Goal: Transaction & Acquisition: Purchase product/service

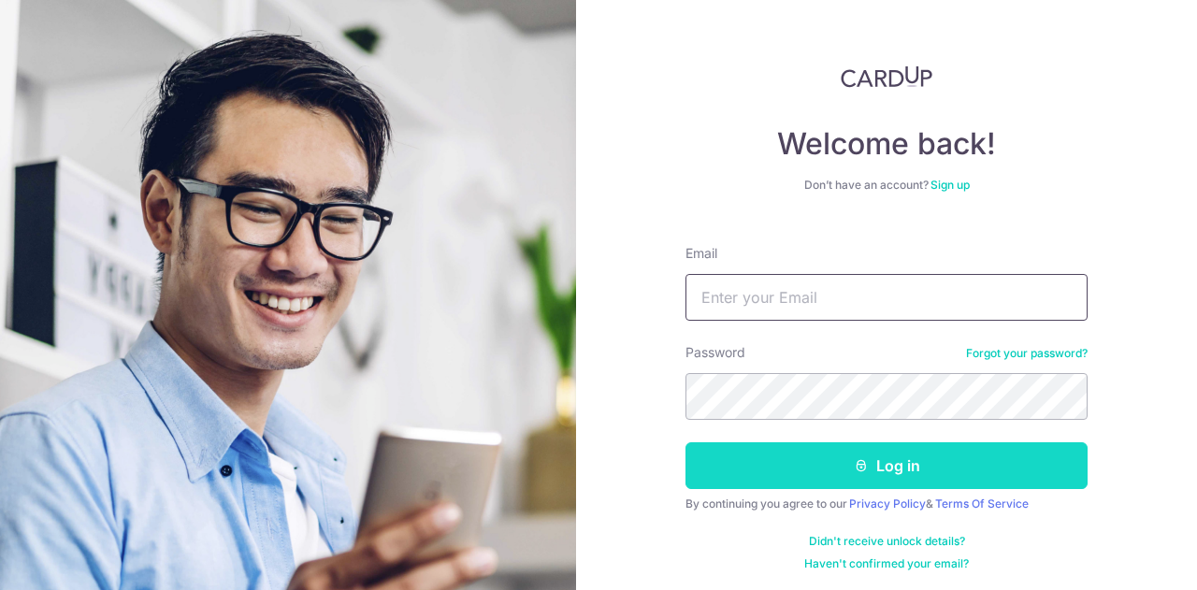
type input "chuin_kit@hotmail.com"
click at [783, 444] on button "Log in" at bounding box center [886, 465] width 402 height 47
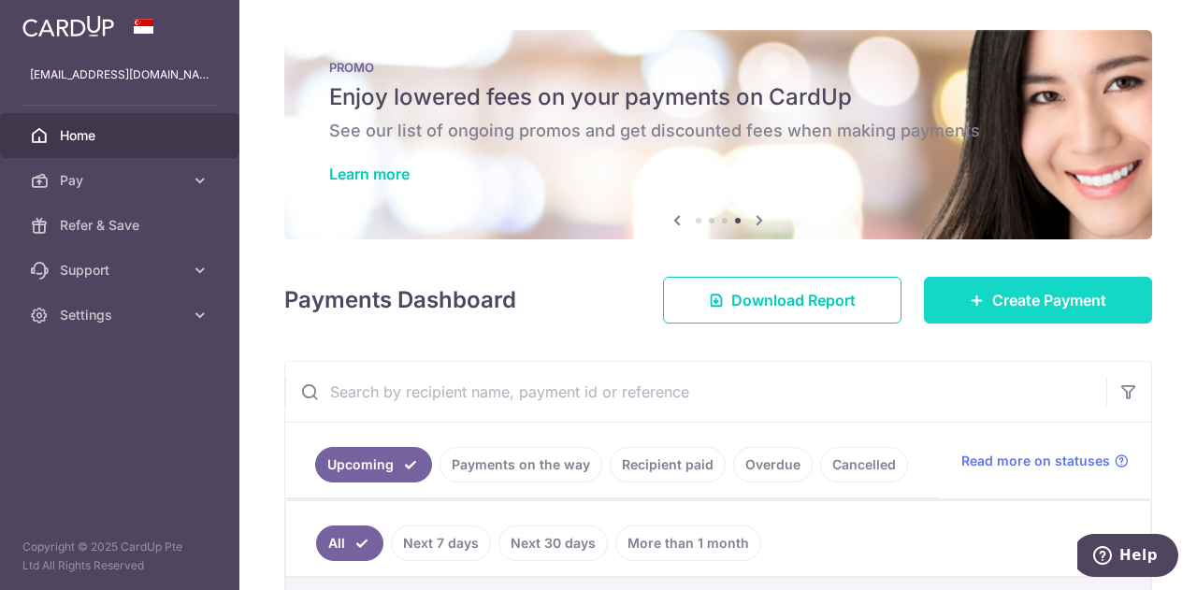
click at [992, 304] on span "Create Payment" at bounding box center [1049, 300] width 114 height 22
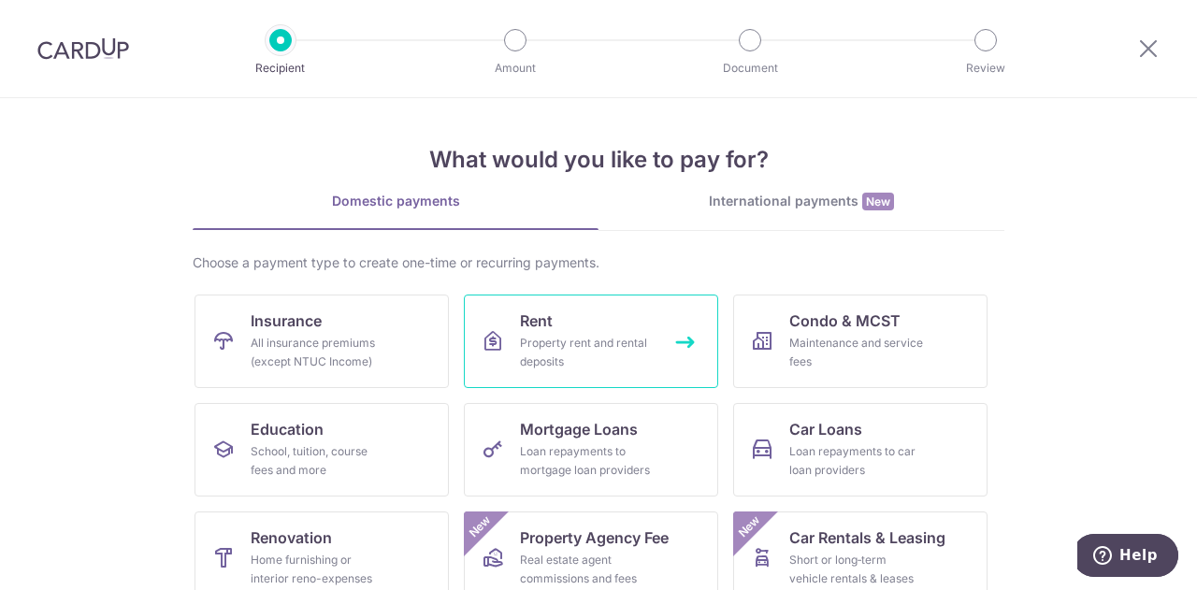
click at [553, 354] on div "Property rent and rental deposits" at bounding box center [587, 352] width 135 height 37
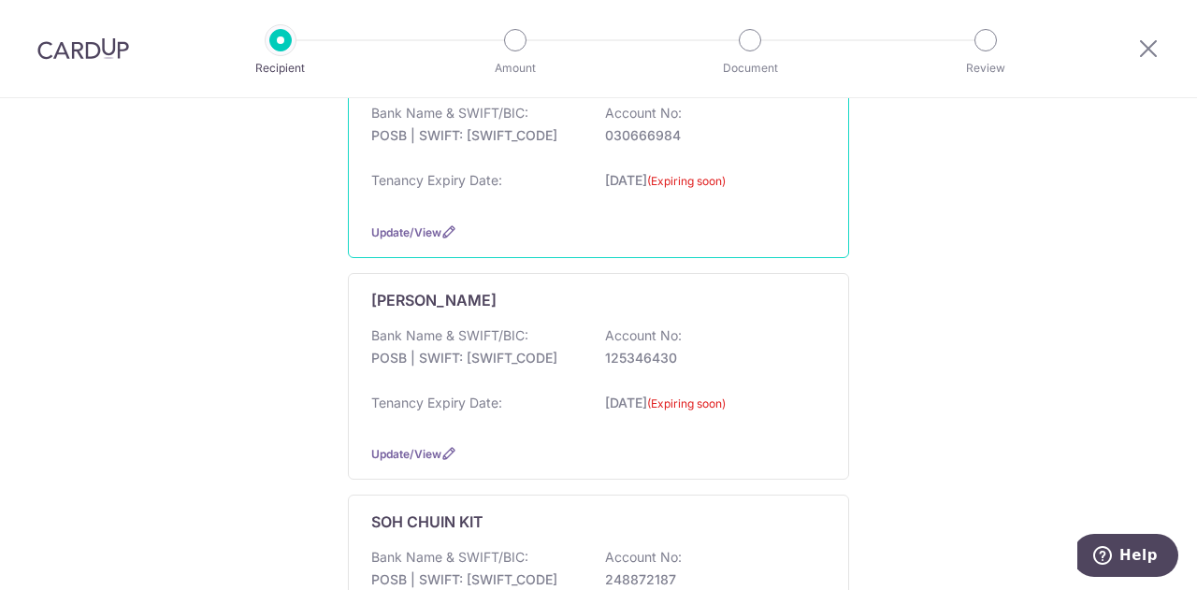
scroll to position [322, 0]
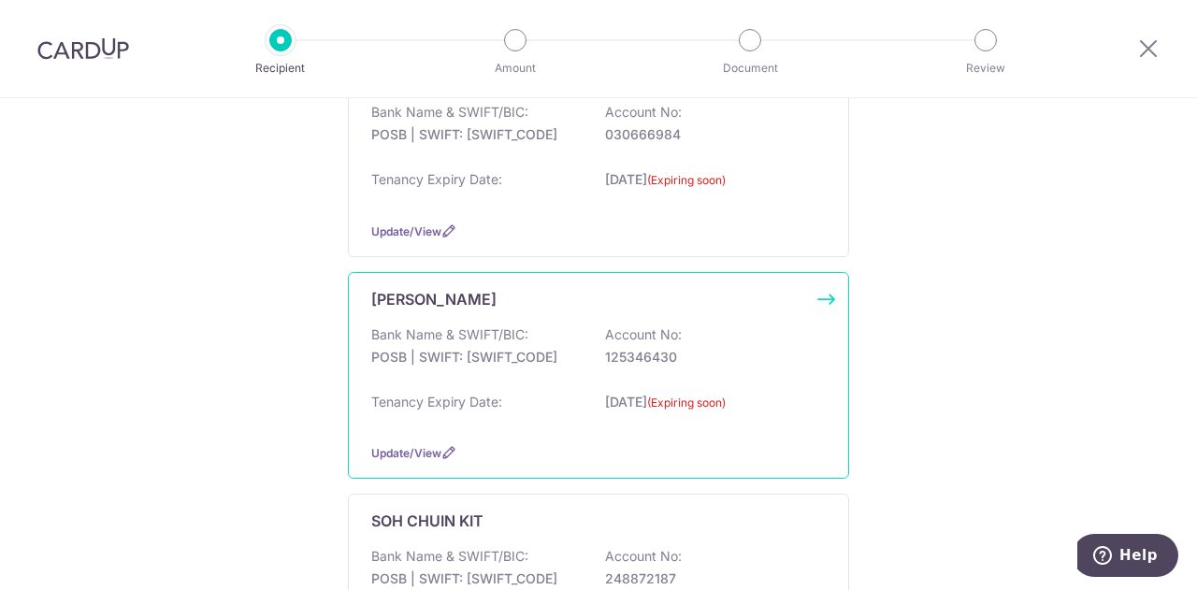
click at [513, 371] on div "Bank Name & SWIFT/BIC: POSB | SWIFT: DBSSSGSGXXX Account No: 125346430" at bounding box center [598, 355] width 454 height 60
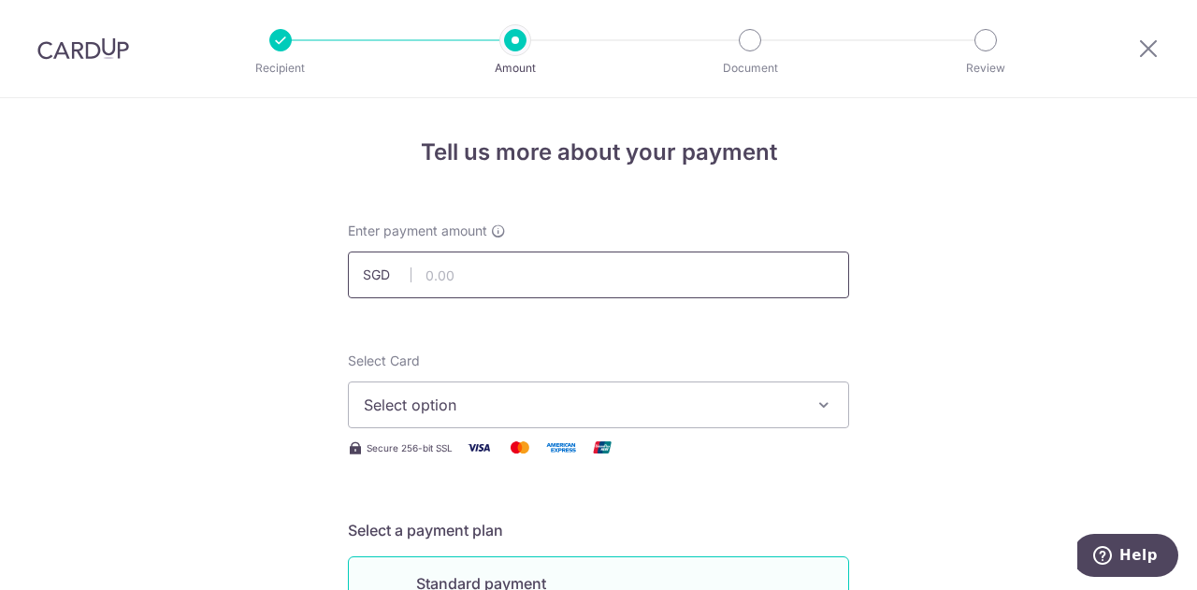
click at [500, 286] on input "text" at bounding box center [598, 274] width 501 height 47
type input "500.00"
click at [467, 397] on span "Select option" at bounding box center [582, 405] width 436 height 22
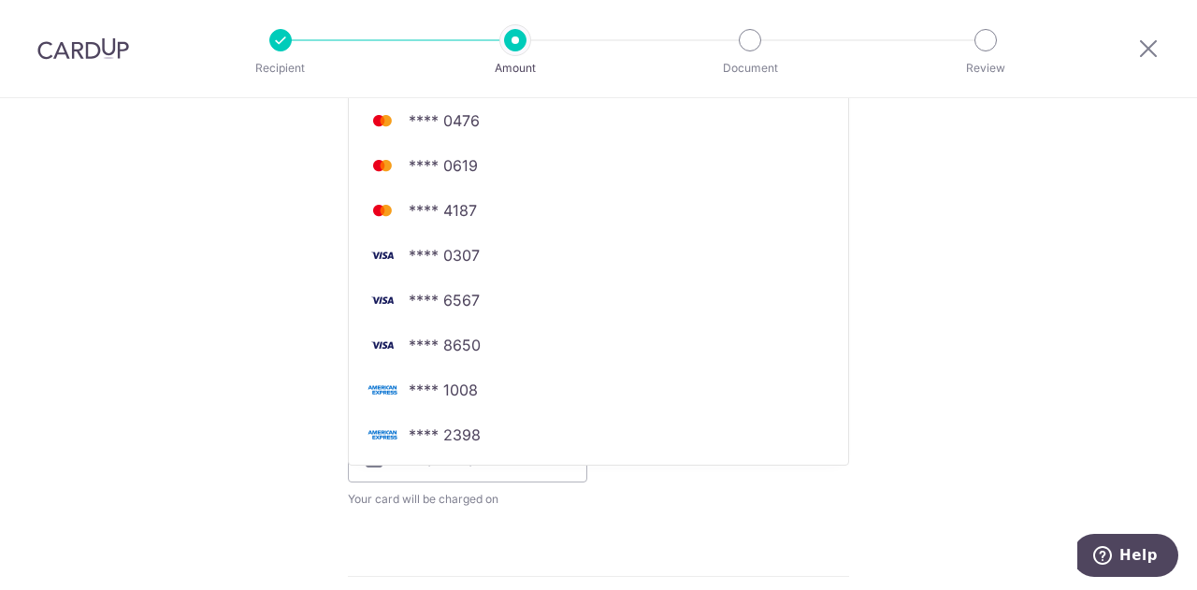
scroll to position [552, 0]
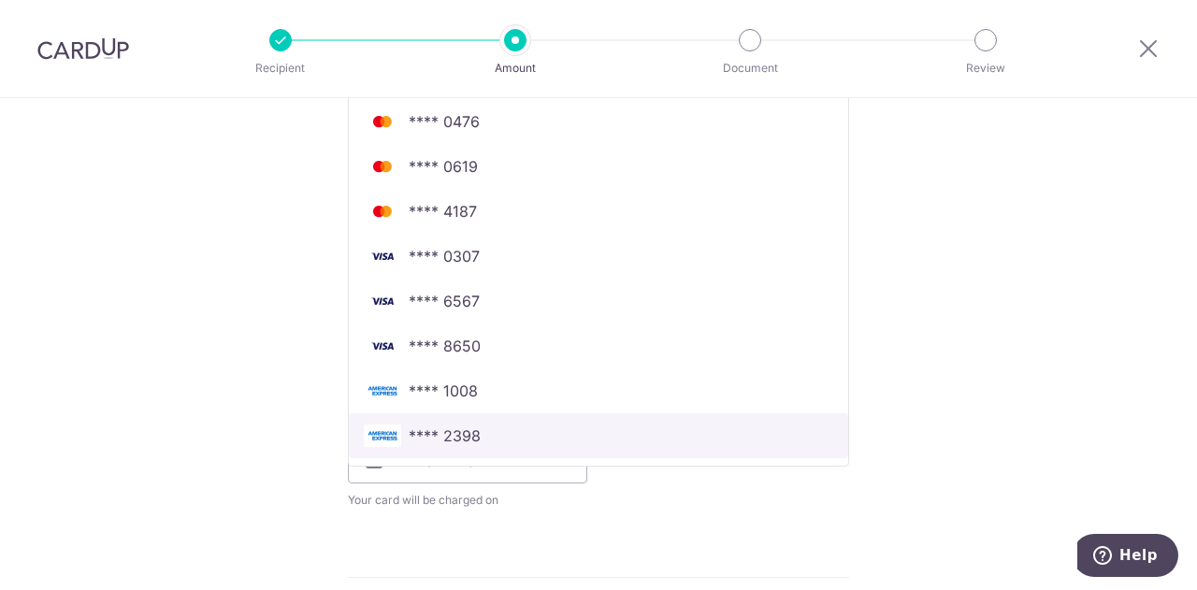
click at [485, 424] on span "**** 2398" at bounding box center [598, 435] width 469 height 22
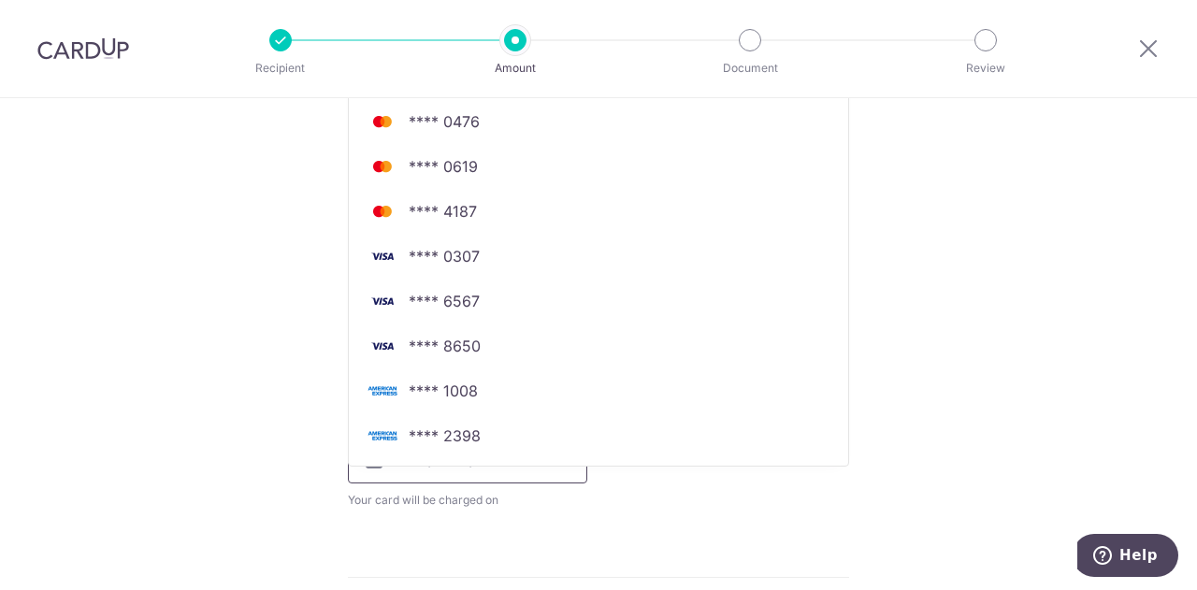
click at [482, 455] on input "text" at bounding box center [467, 460] width 239 height 47
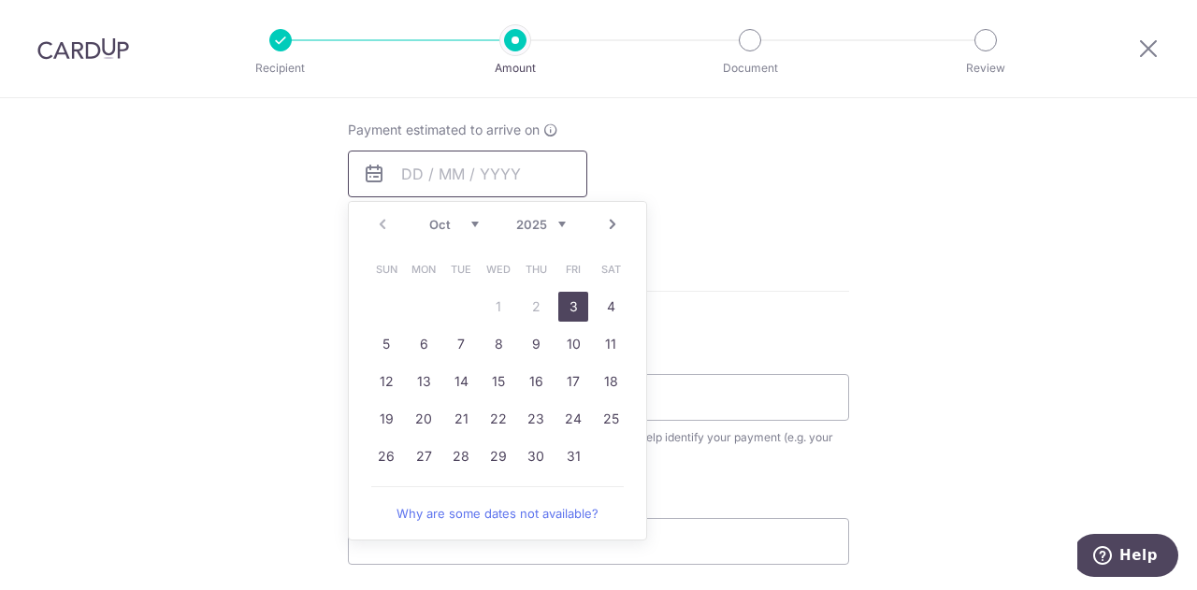
scroll to position [858, 0]
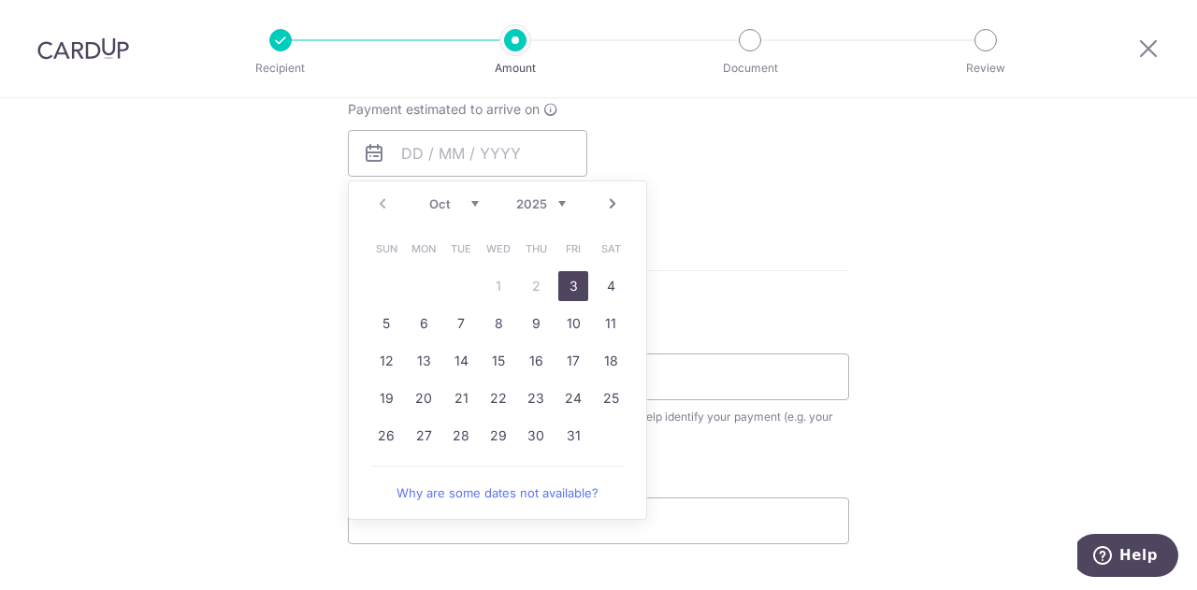
click at [567, 279] on link "3" at bounding box center [573, 286] width 30 height 30
type input "03/10/2025"
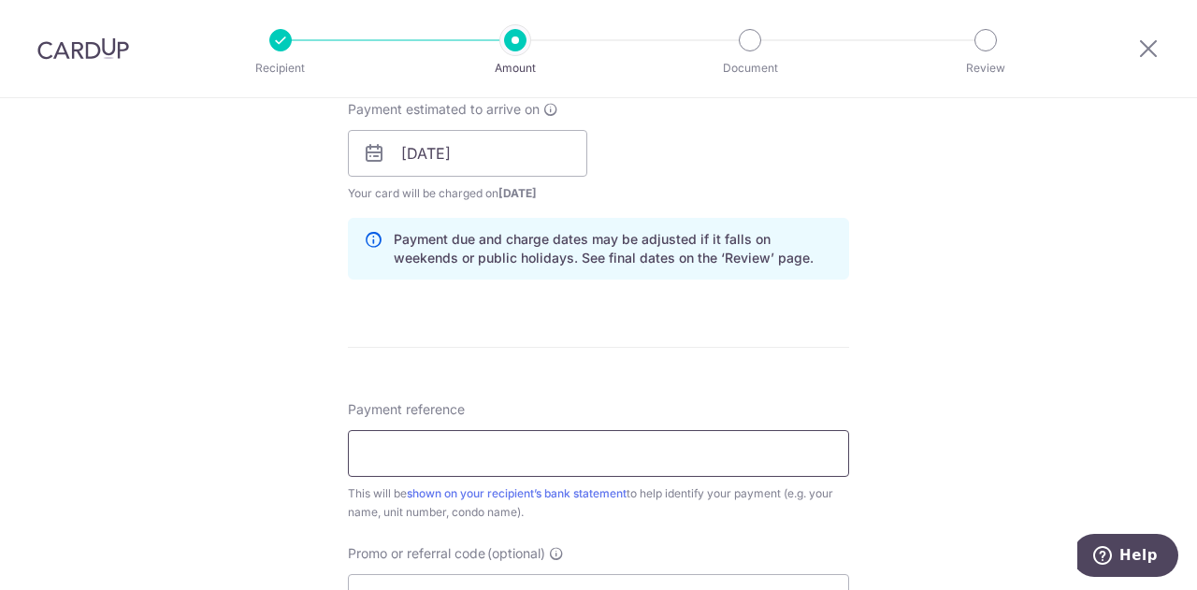
click at [441, 438] on input "Payment reference" at bounding box center [598, 453] width 501 height 47
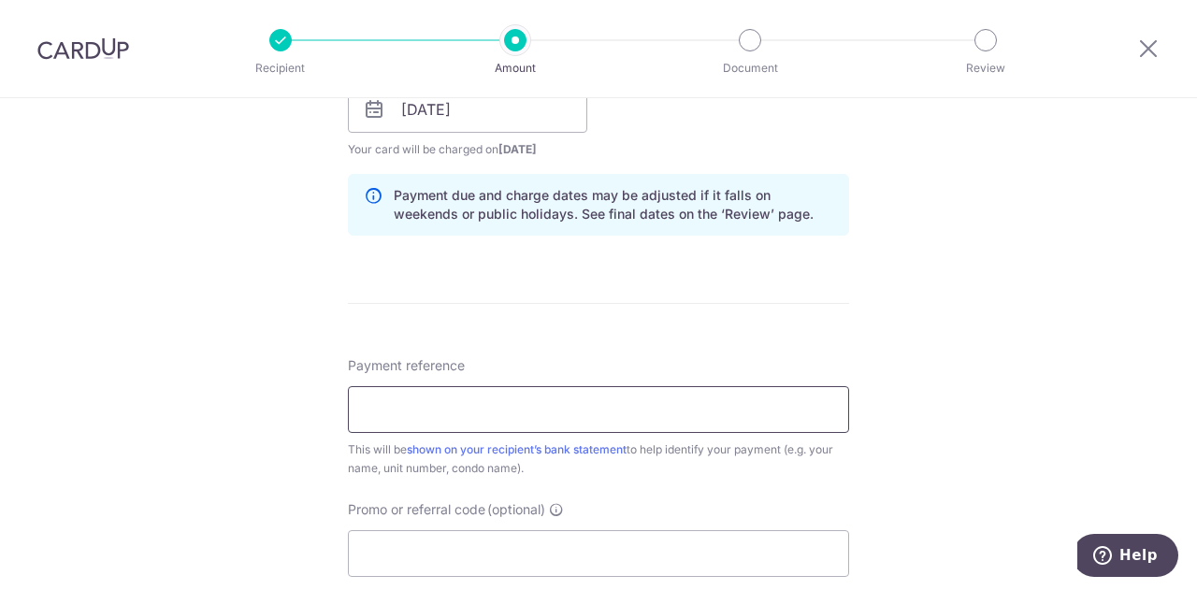
scroll to position [903, 0]
type input "RENT_OCT"
click at [452, 538] on input "Promo or referral code (optional)" at bounding box center [598, 552] width 501 height 47
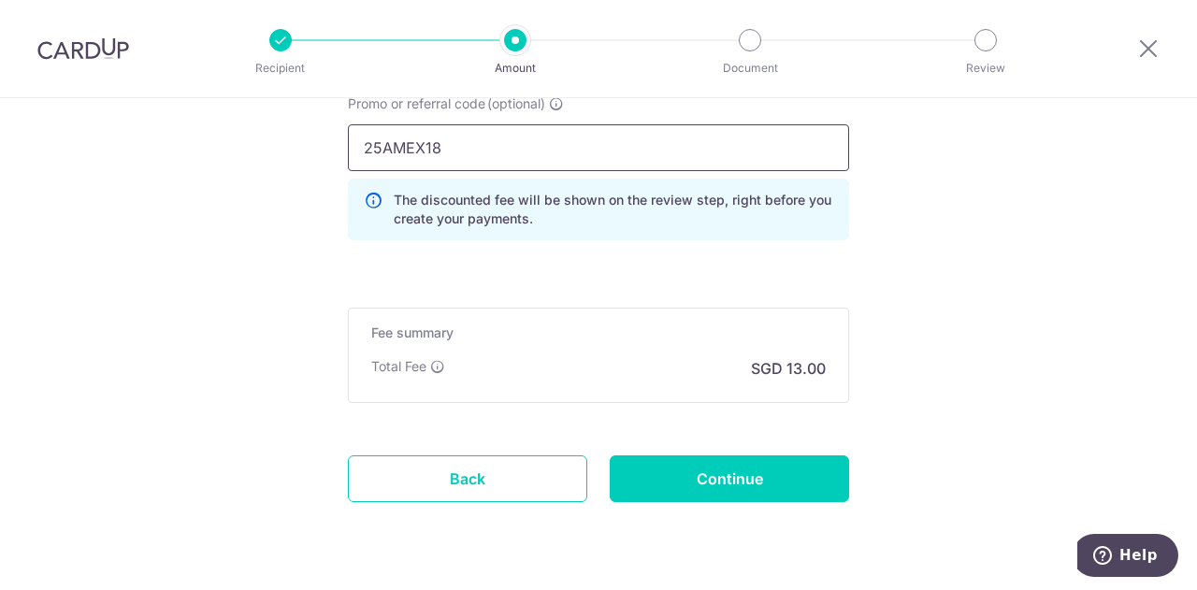
scroll to position [1355, 0]
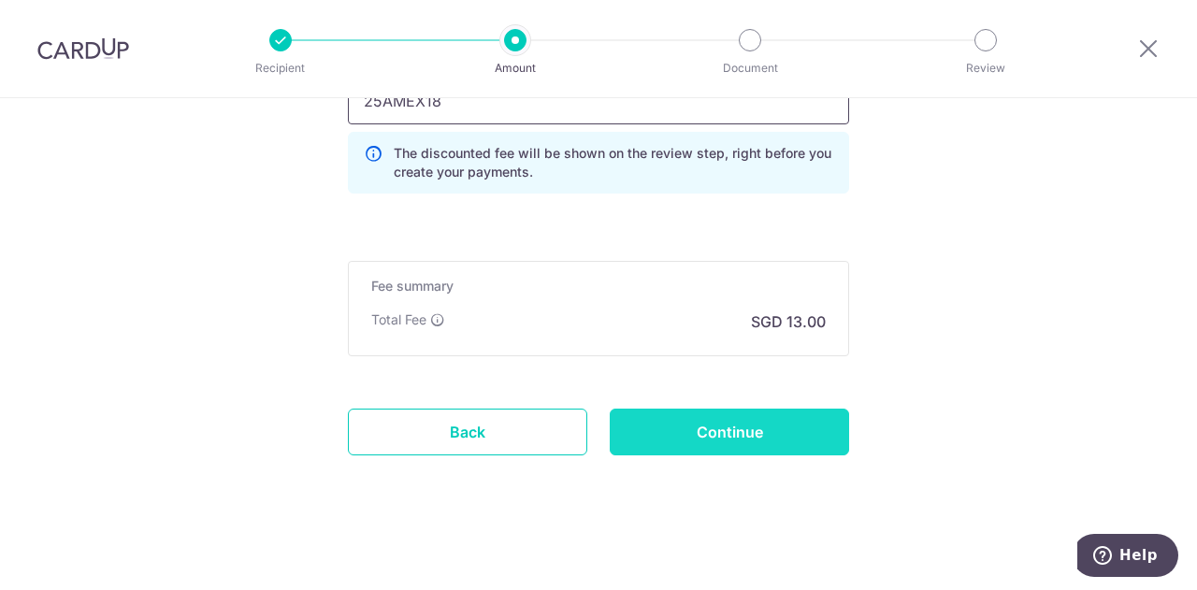
type input "25AMEX18"
click at [705, 442] on input "Continue" at bounding box center [729, 432] width 239 height 47
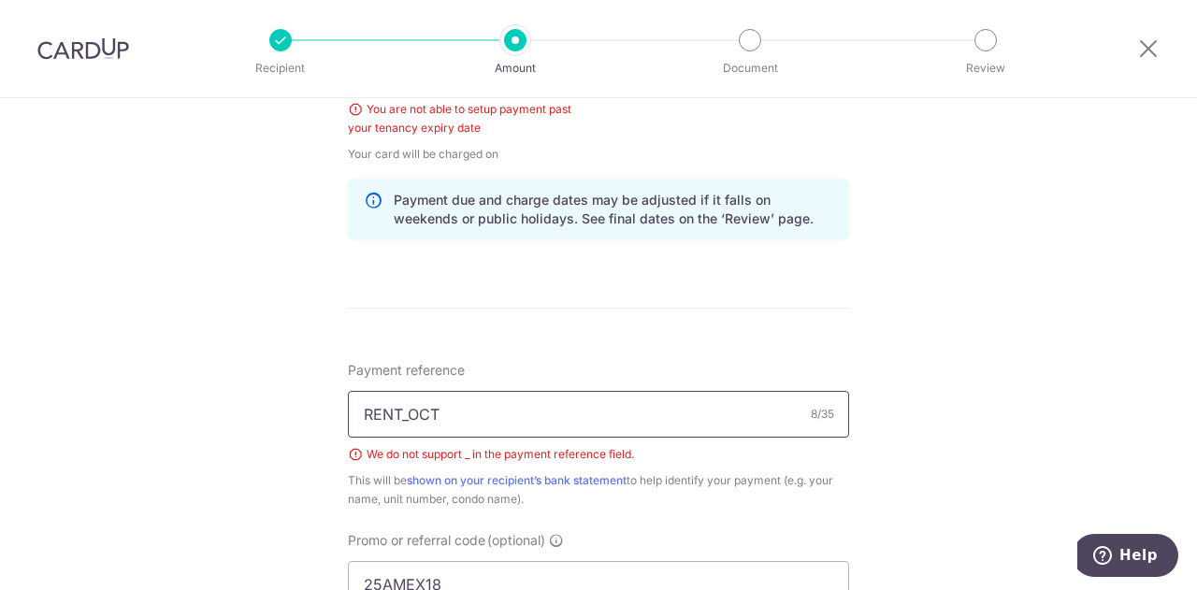
click at [403, 407] on input "RENT_OCT" at bounding box center [598, 414] width 501 height 47
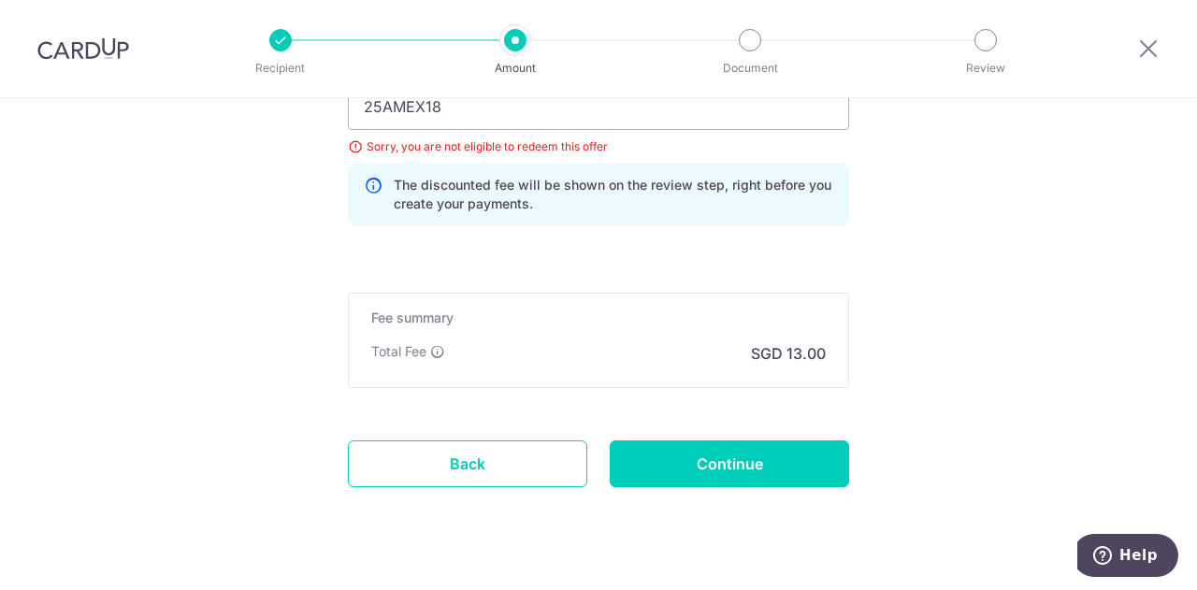
scroll to position [1419, 0]
type input "RENT OCT"
click at [446, 460] on link "Back" at bounding box center [467, 464] width 239 height 47
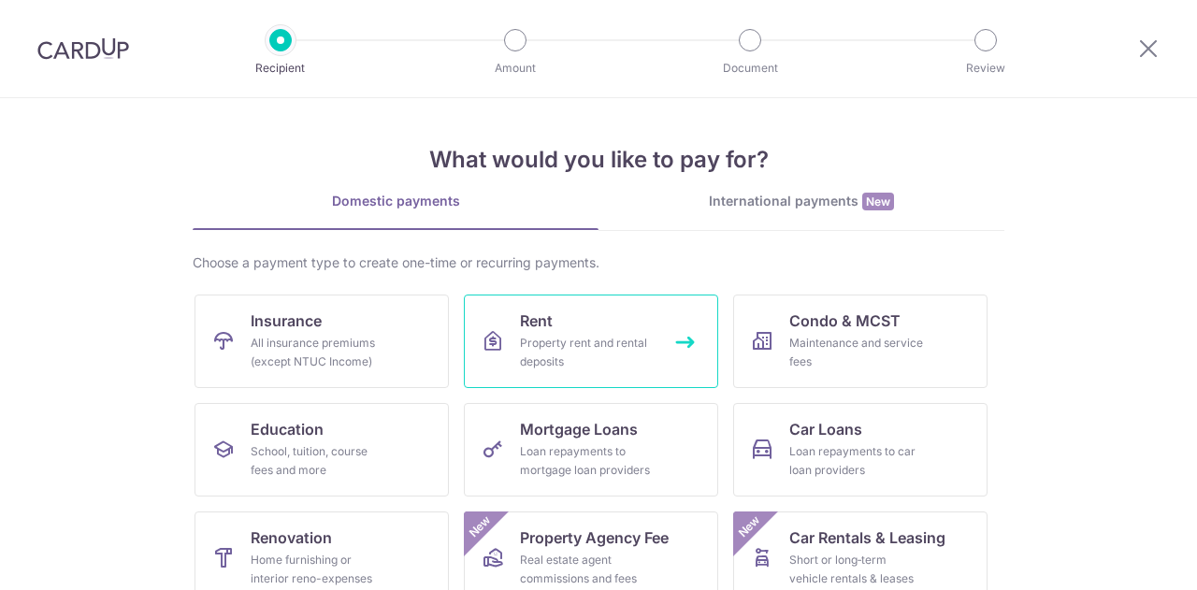
click at [619, 316] on link "Rent Property rent and rental deposits" at bounding box center [591, 340] width 254 height 93
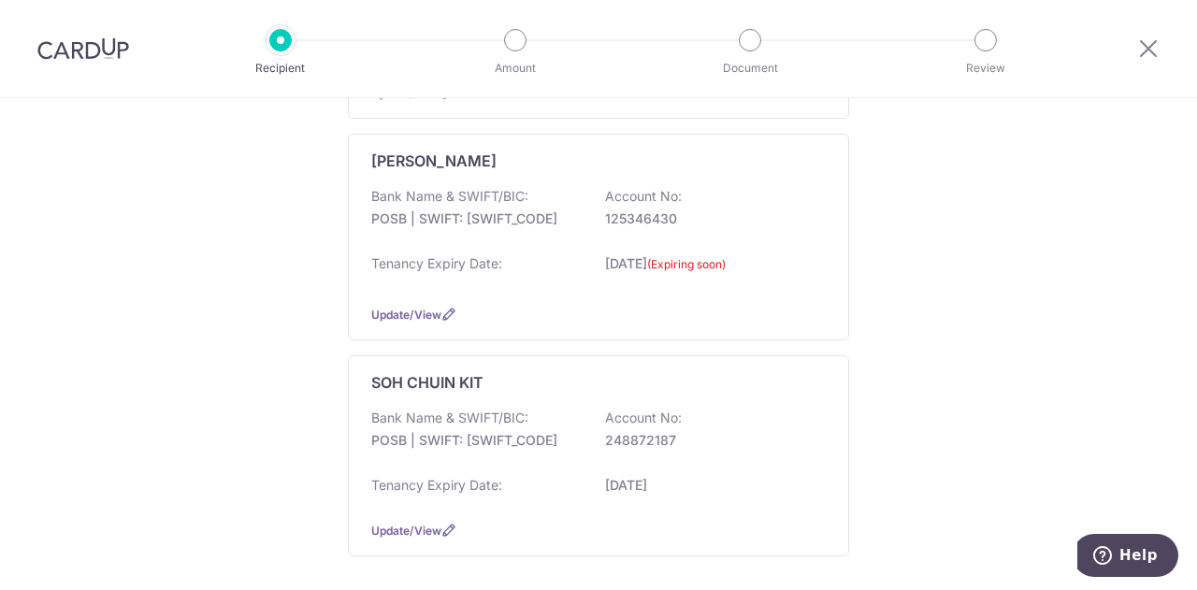
scroll to position [461, 0]
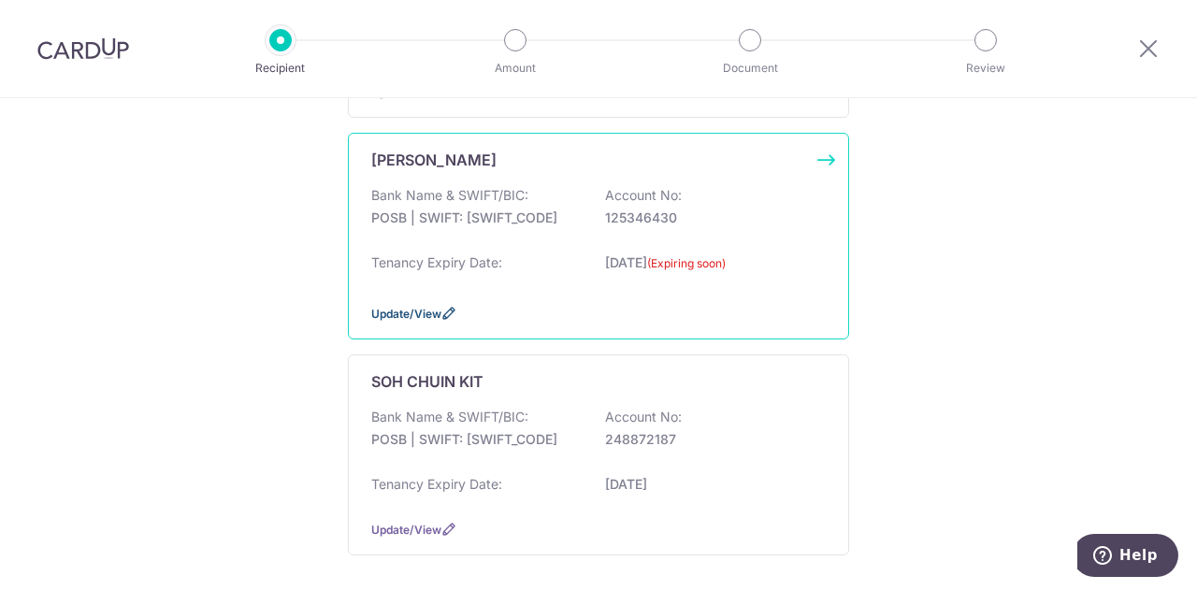
click at [421, 311] on span "Update/View" at bounding box center [406, 314] width 70 height 14
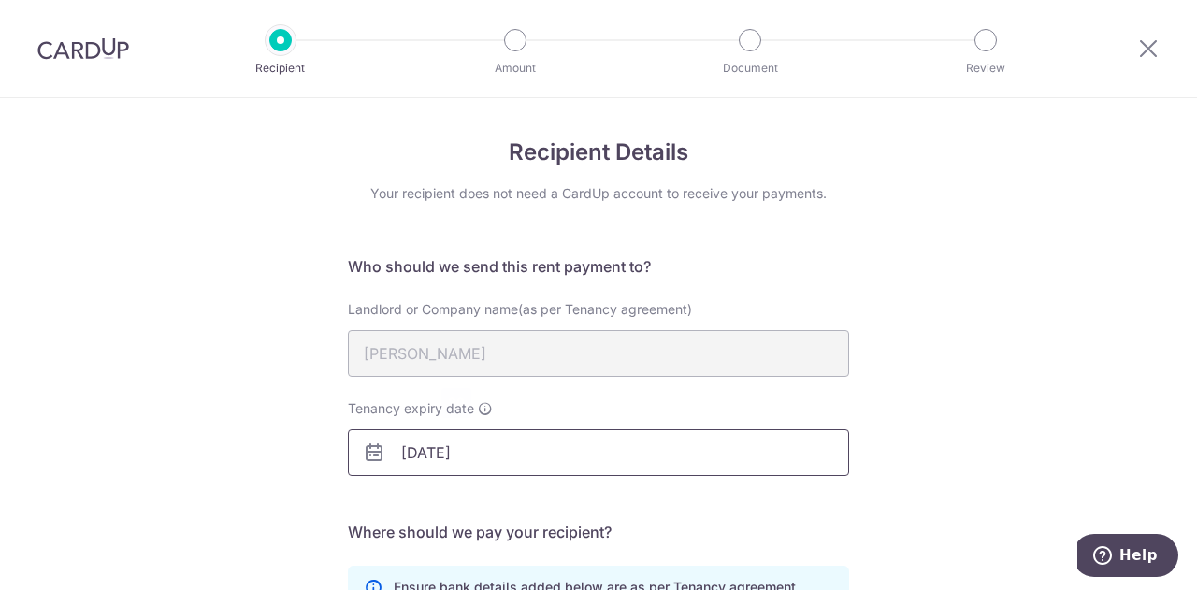
click at [441, 450] on input "[DATE]" at bounding box center [598, 452] width 501 height 47
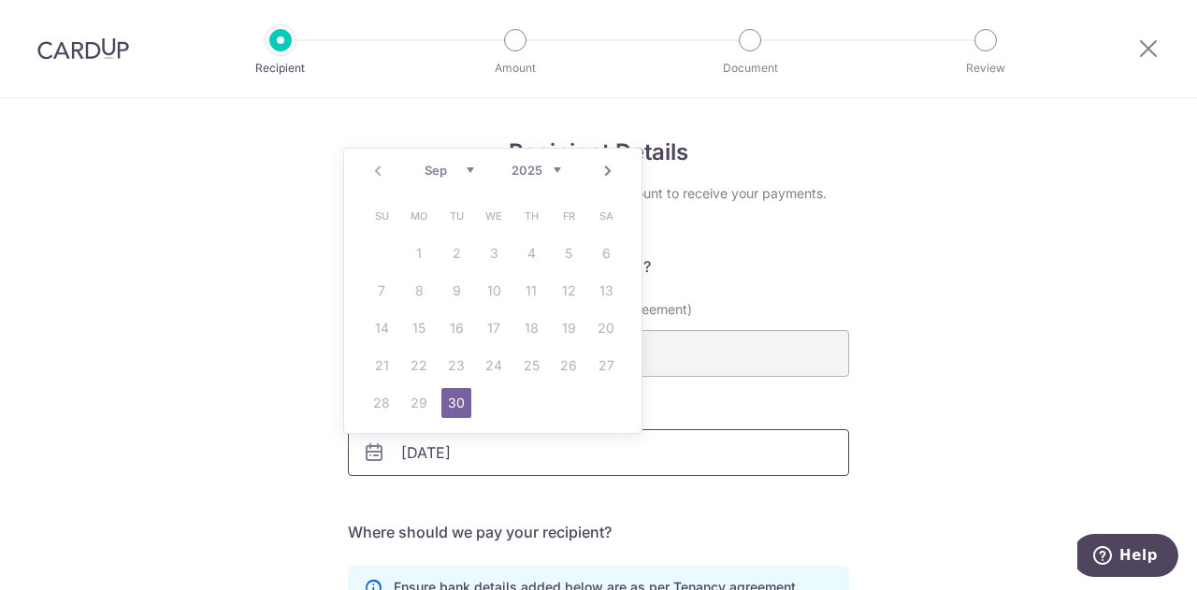
scroll to position [69, 0]
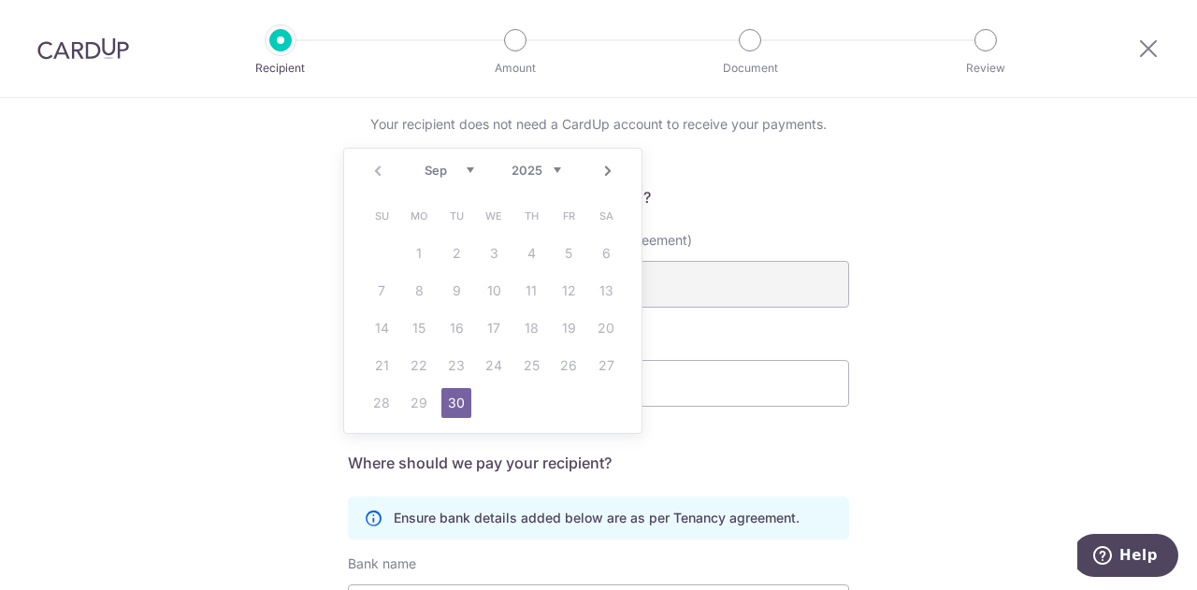
click at [553, 167] on select "2025 2026 2027 2028 2029 2030 2031 2032 2033 2034 2035" at bounding box center [536, 170] width 50 height 15
click at [420, 405] on link "30" at bounding box center [419, 403] width 30 height 30
type input "30/09/2030"
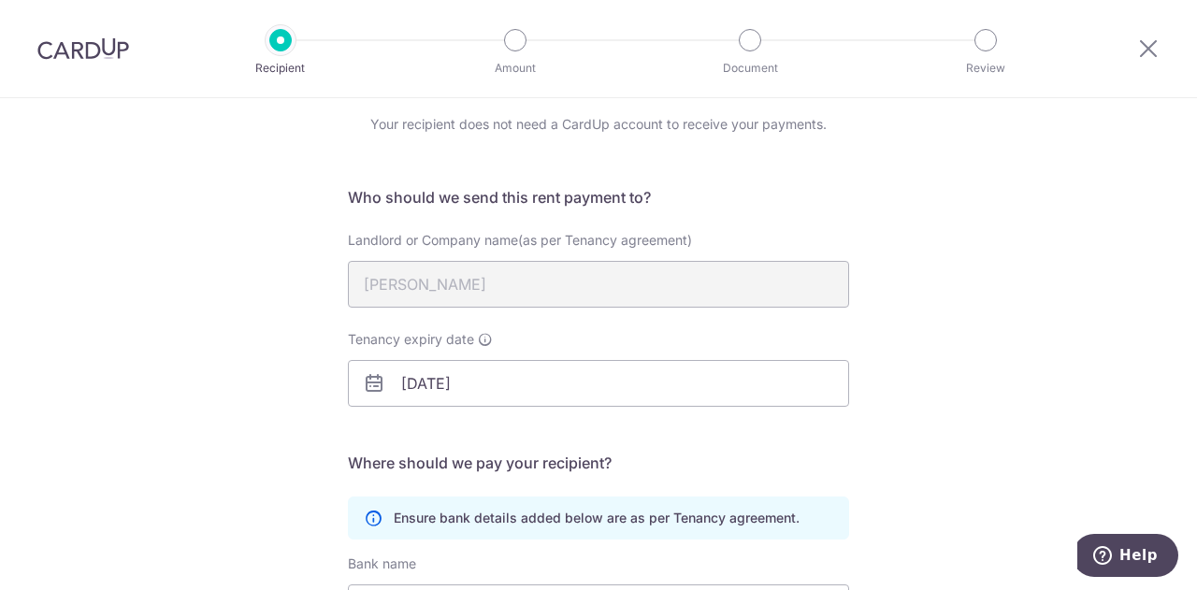
scroll to position [370, 0]
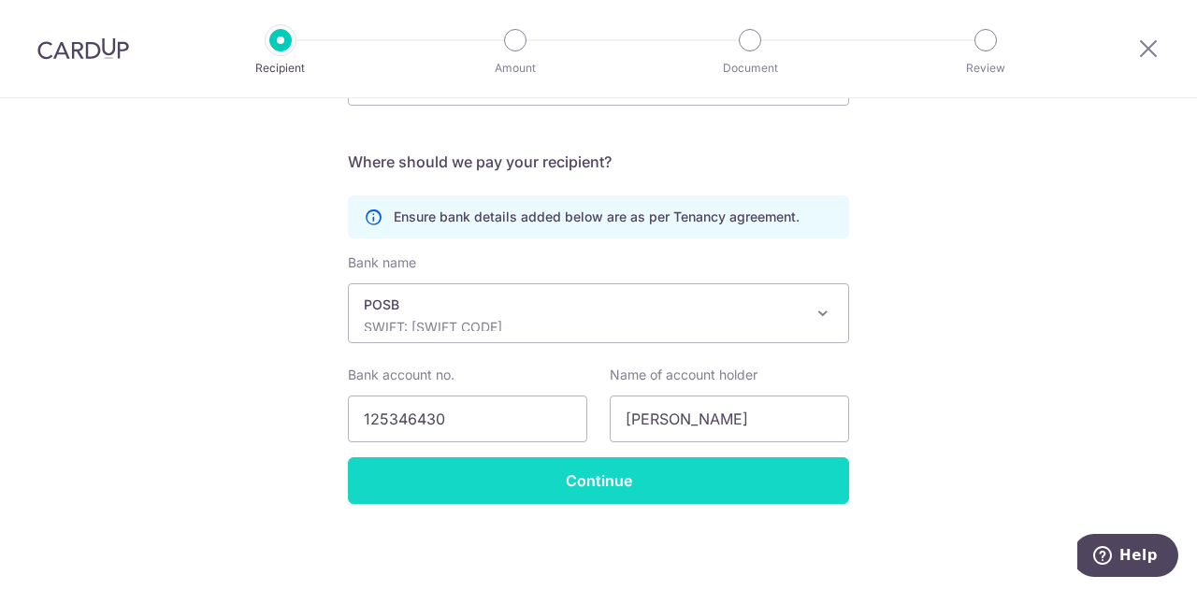
click at [434, 472] on input "Continue" at bounding box center [598, 480] width 501 height 47
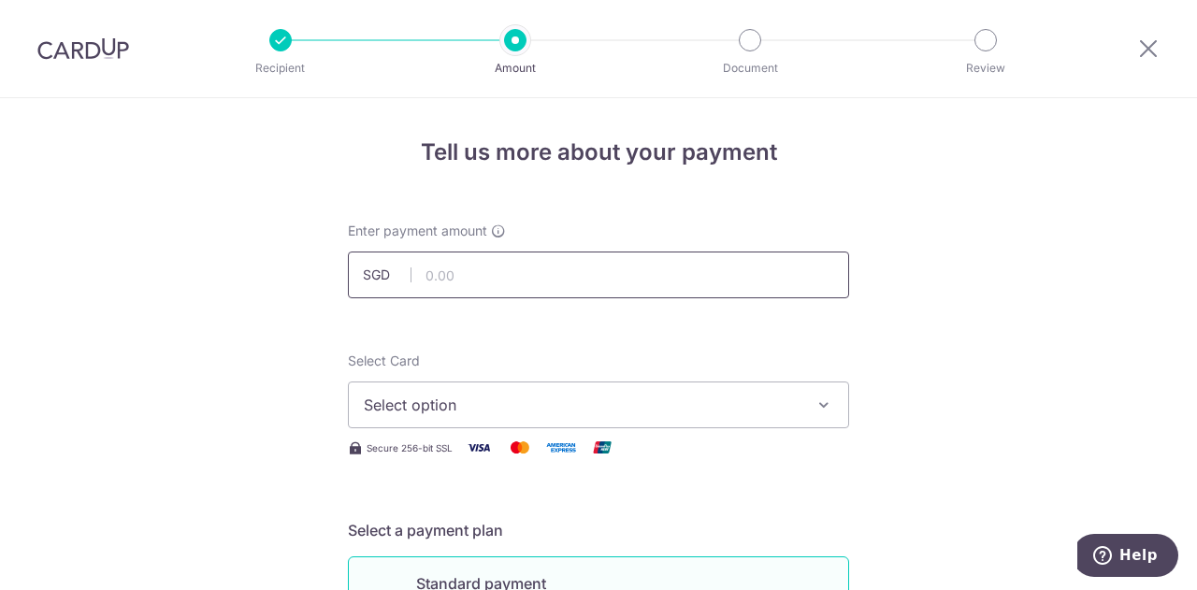
click at [466, 273] on input "text" at bounding box center [598, 274] width 501 height 47
type input "500.00"
click at [447, 401] on span "Select option" at bounding box center [582, 405] width 436 height 22
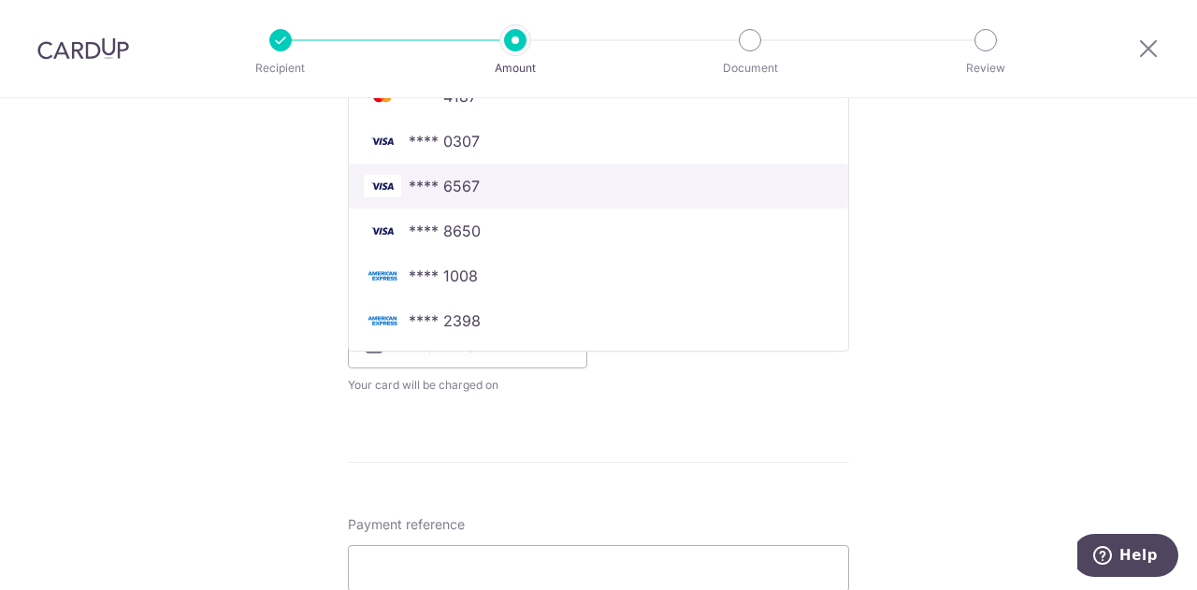
scroll to position [680, 0]
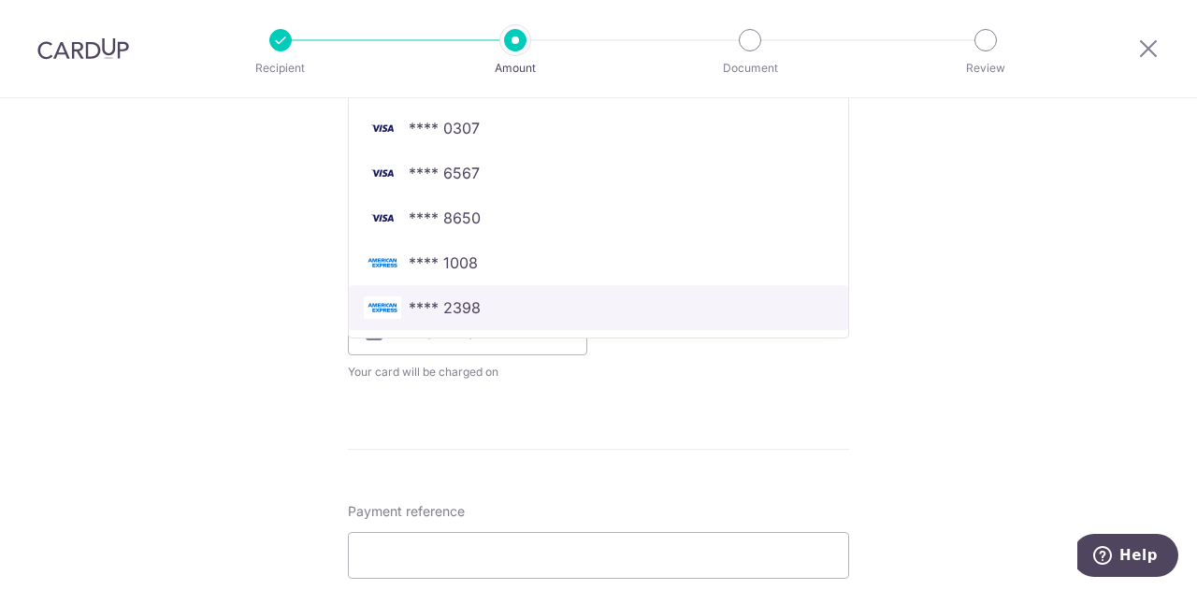
click at [495, 311] on span "**** 2398" at bounding box center [598, 307] width 469 height 22
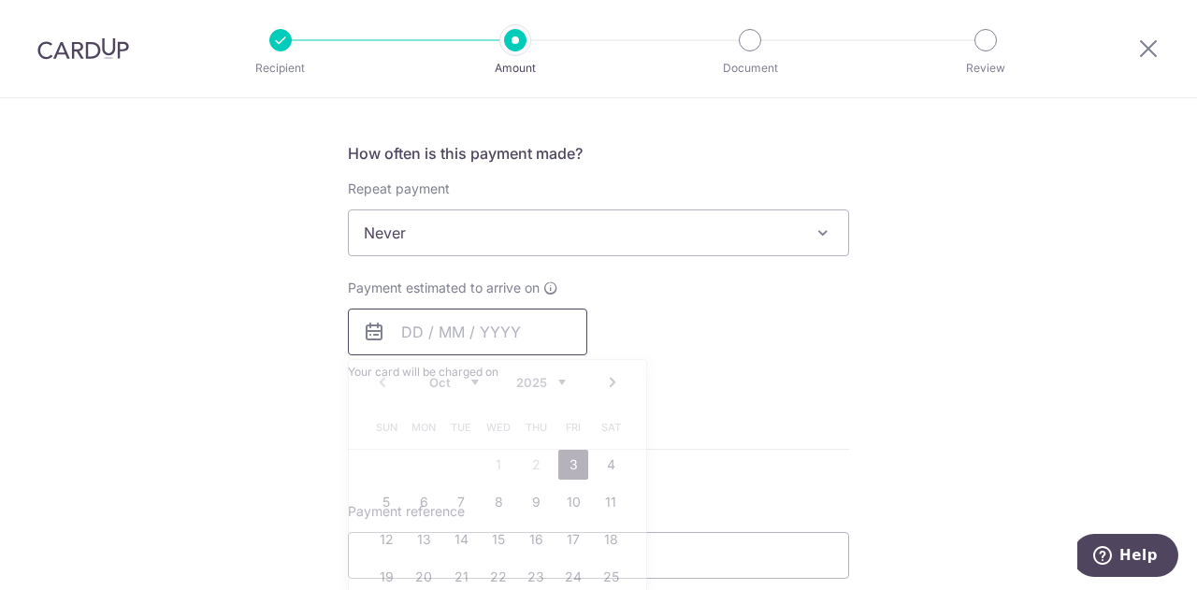
click at [457, 332] on input "text" at bounding box center [467, 332] width 239 height 47
click at [567, 462] on link "3" at bounding box center [573, 465] width 30 height 30
type input "[DATE]"
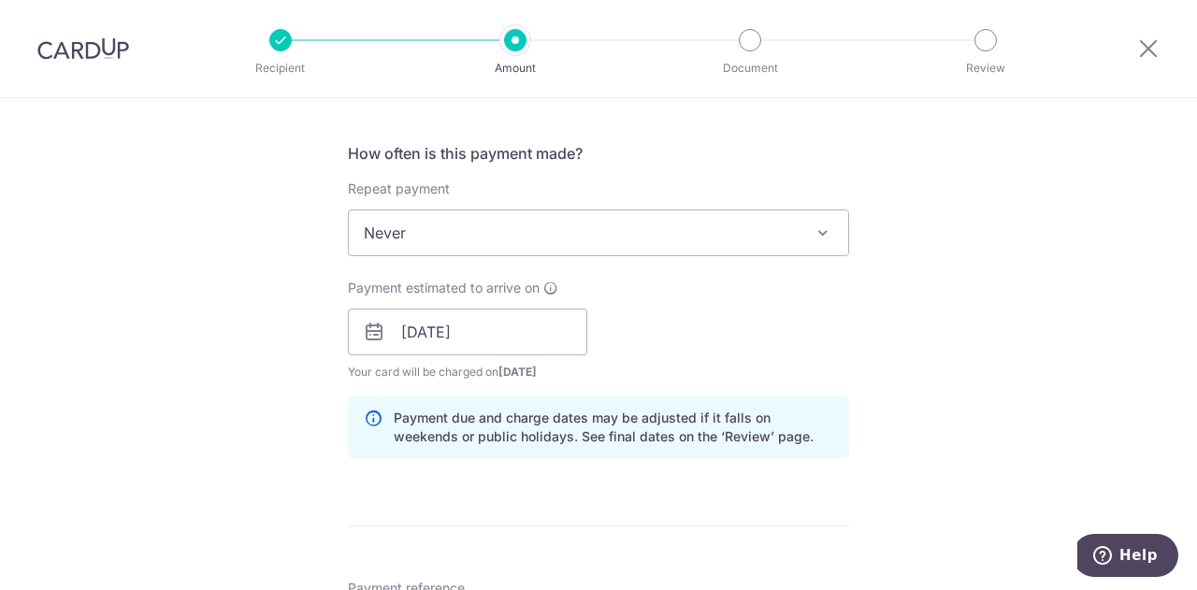
click at [271, 383] on div "Tell us more about your payment Enter payment amount SGD 500.00 500.00 Select C…" at bounding box center [598, 302] width 1197 height 1768
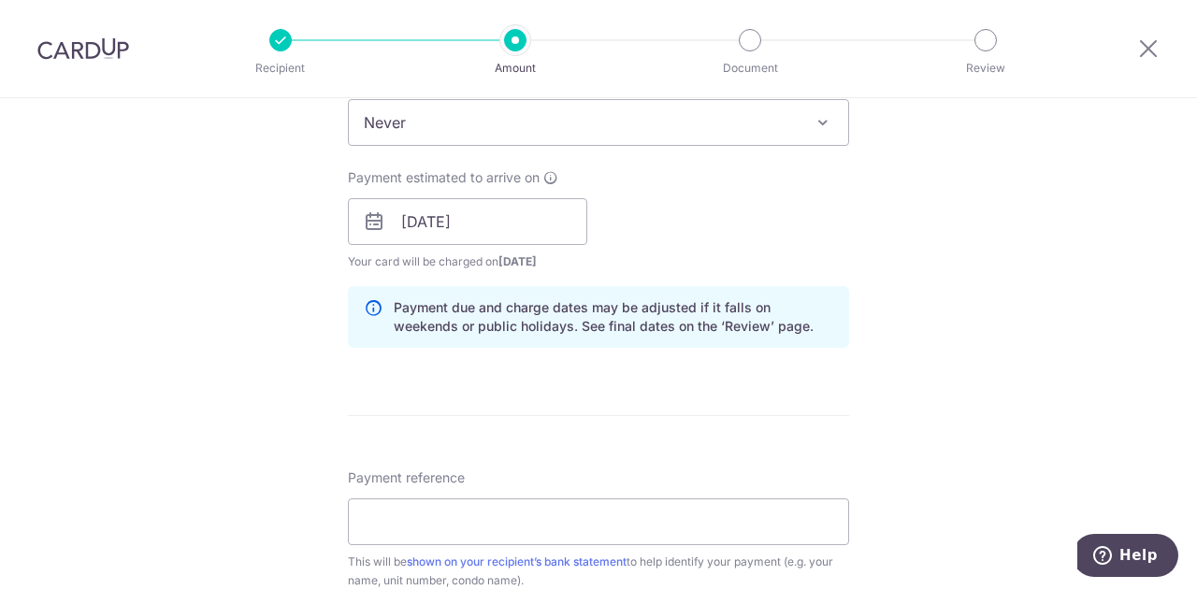
scroll to position [844, 0]
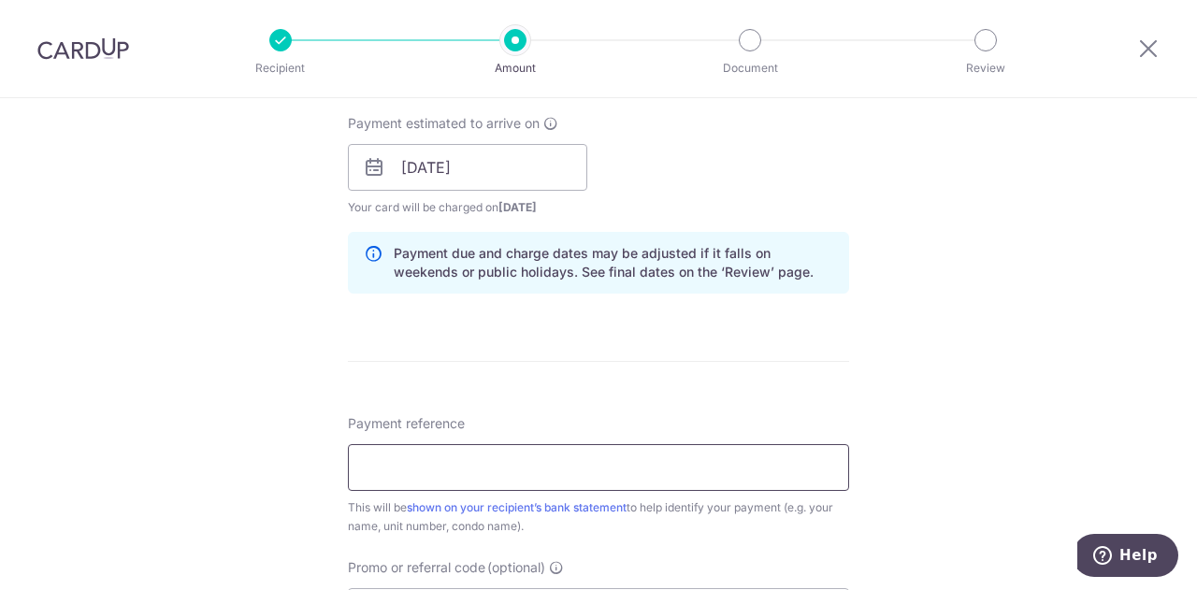
click at [360, 459] on input "Payment reference" at bounding box center [598, 467] width 501 height 47
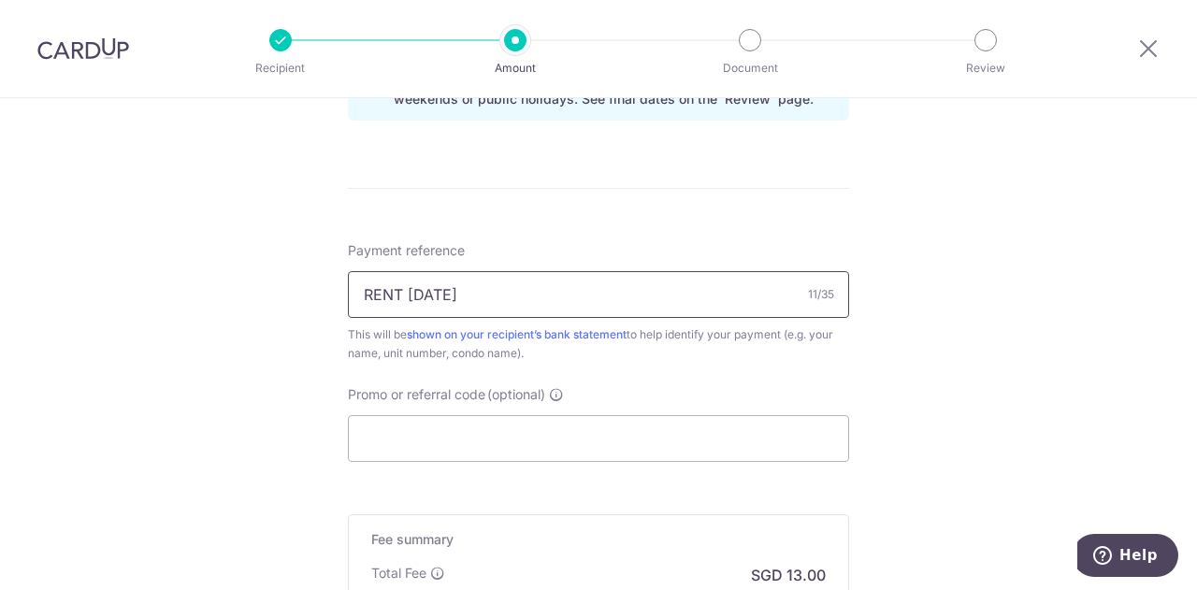
scroll to position [1018, 0]
type input "RENT [DATE]"
click at [409, 448] on input "Promo or referral code (optional)" at bounding box center [598, 437] width 501 height 47
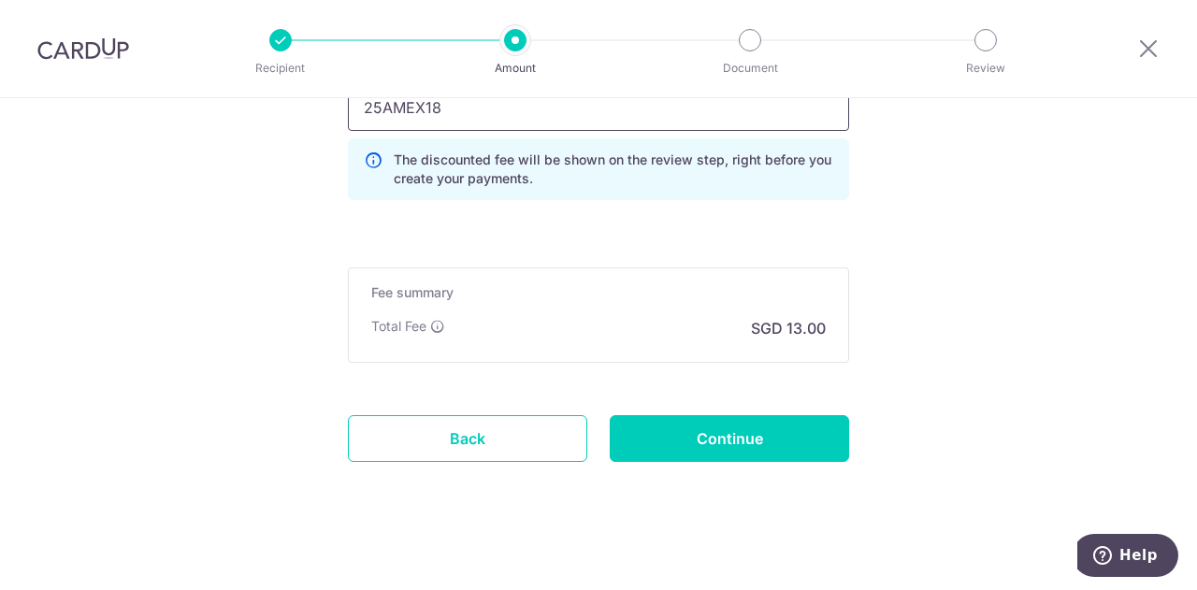
scroll to position [1349, 0]
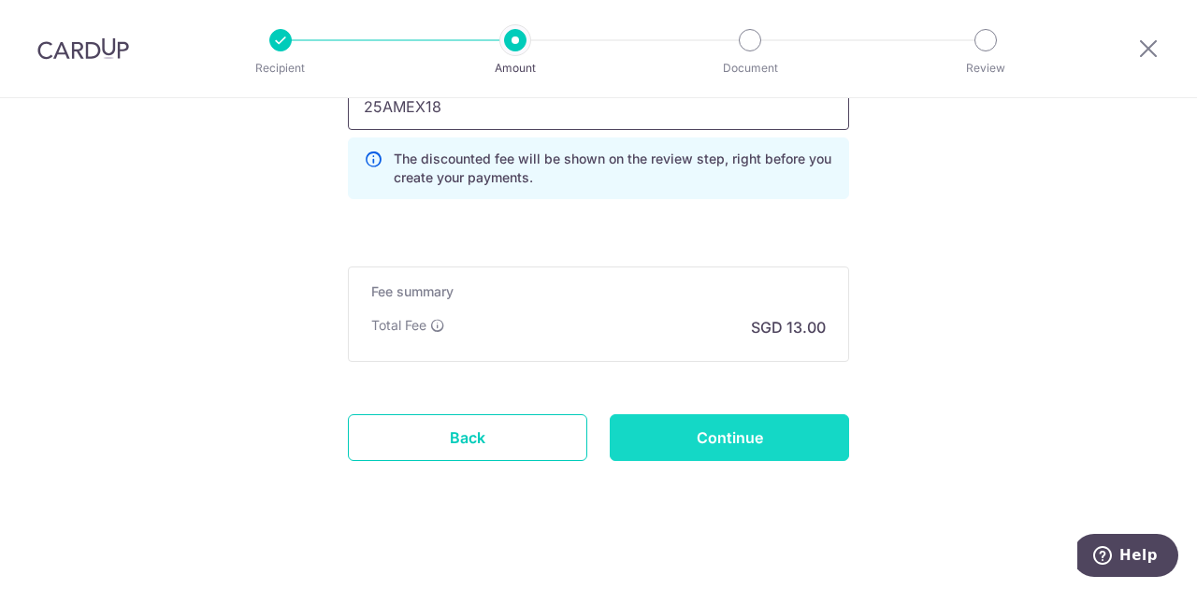
type input "25AMEX18"
click at [635, 435] on input "Continue" at bounding box center [729, 437] width 239 height 47
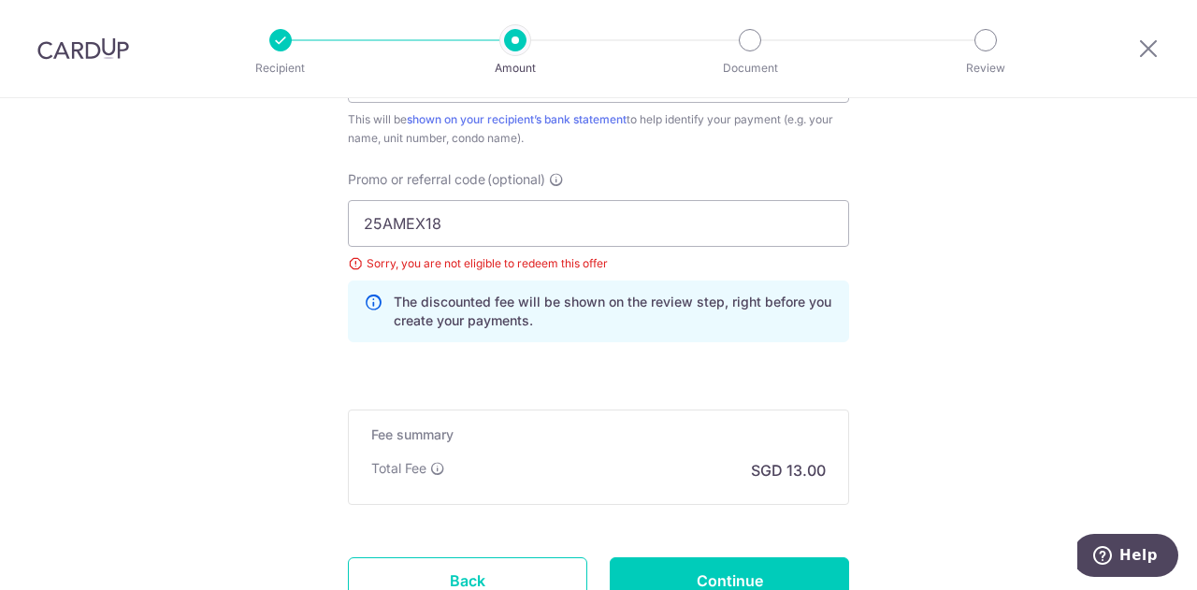
scroll to position [1198, 0]
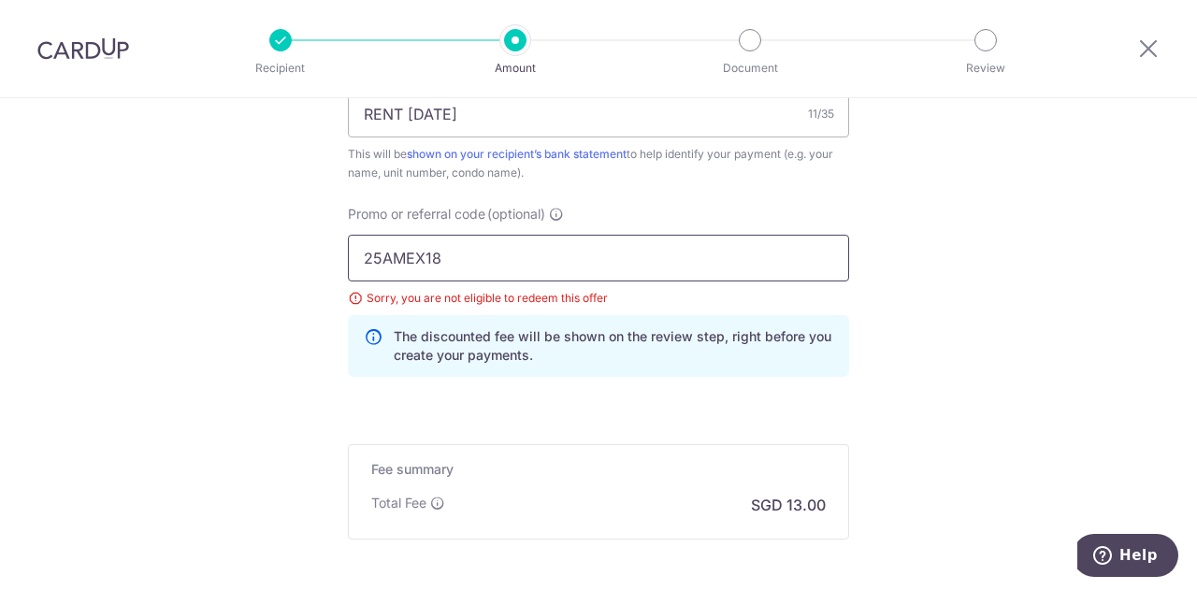
click at [471, 251] on input "25AMEX18" at bounding box center [598, 258] width 501 height 47
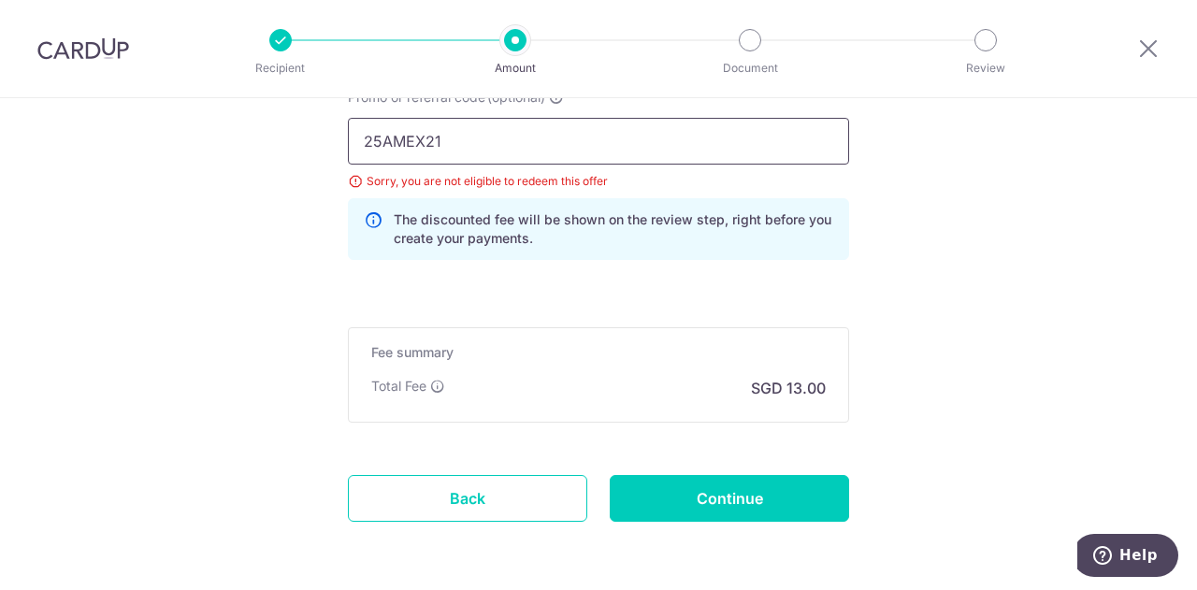
scroll to position [1372, 0]
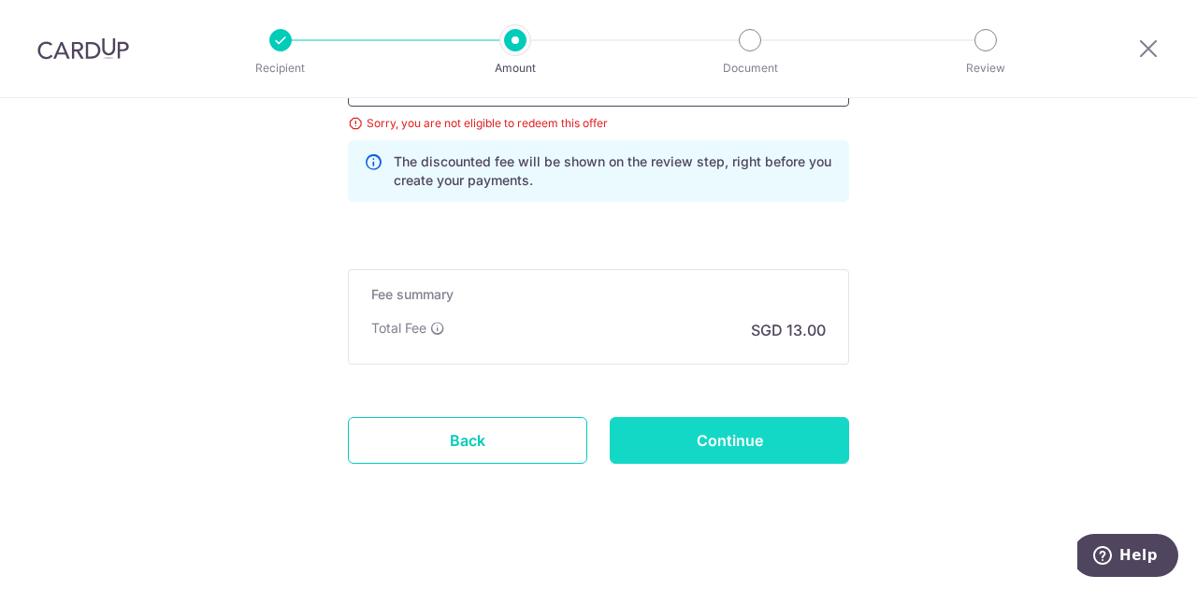
type input "25AMEX21"
click at [698, 452] on input "Continue" at bounding box center [729, 440] width 239 height 47
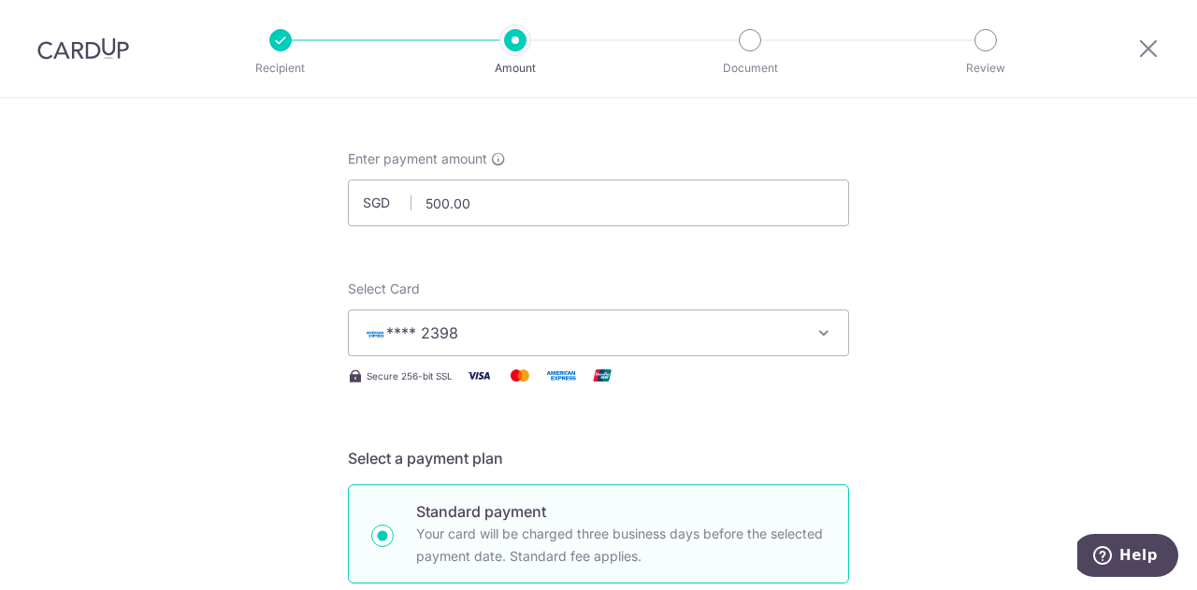
scroll to position [71, 0]
click at [524, 324] on span "**** 2398" at bounding box center [582, 334] width 436 height 22
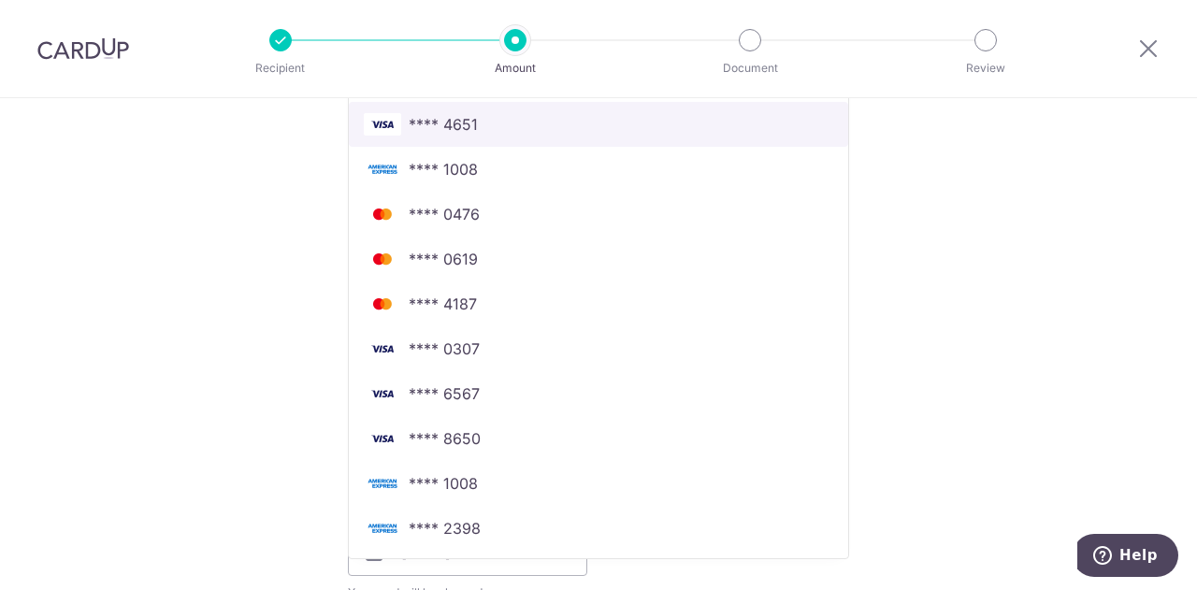
scroll to position [462, 0]
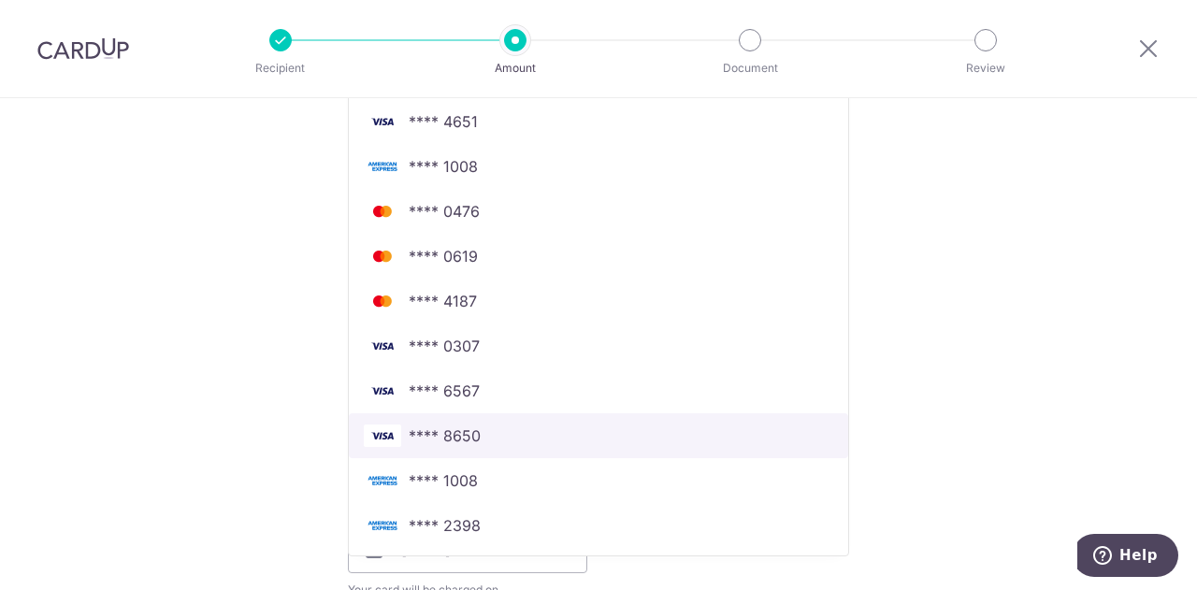
click at [479, 438] on span "**** 8650" at bounding box center [598, 435] width 469 height 22
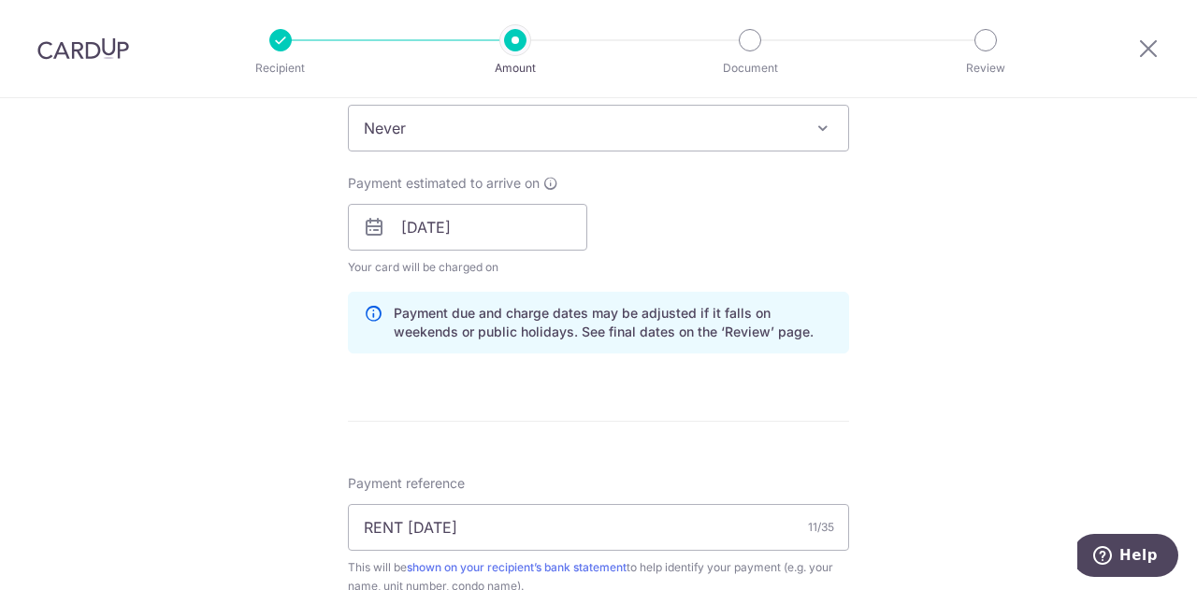
scroll to position [925, 0]
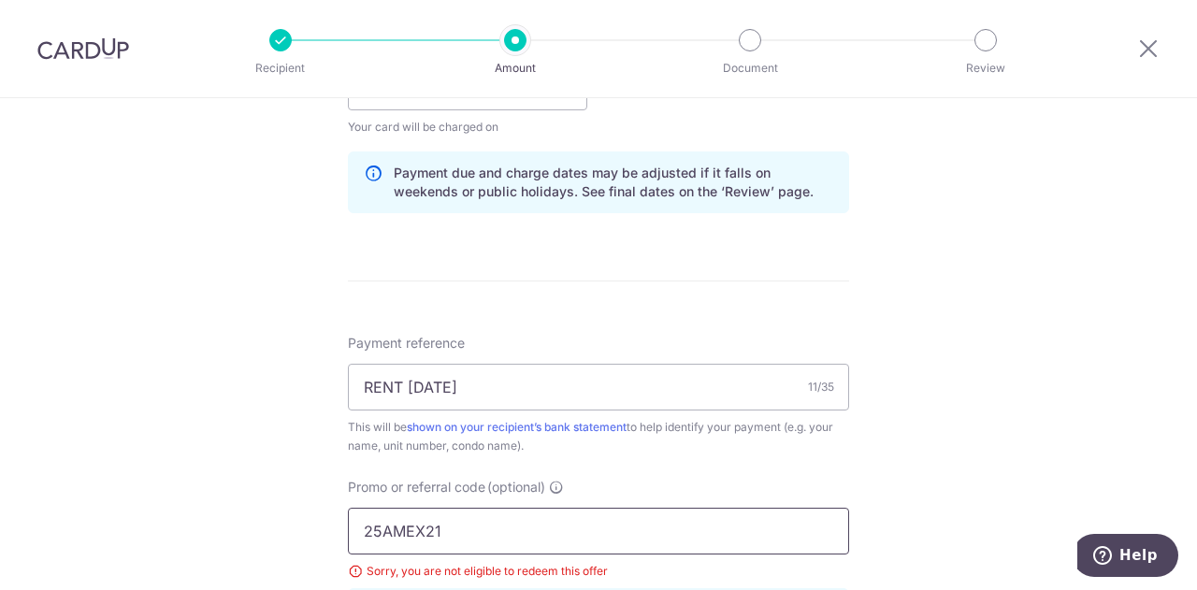
drag, startPoint x: 451, startPoint y: 536, endPoint x: 300, endPoint y: 522, distance: 151.2
click at [300, 522] on div "Tell us more about your payment Enter payment amount SGD 500.00 500.00 Select C…" at bounding box center [598, 113] width 1197 height 1878
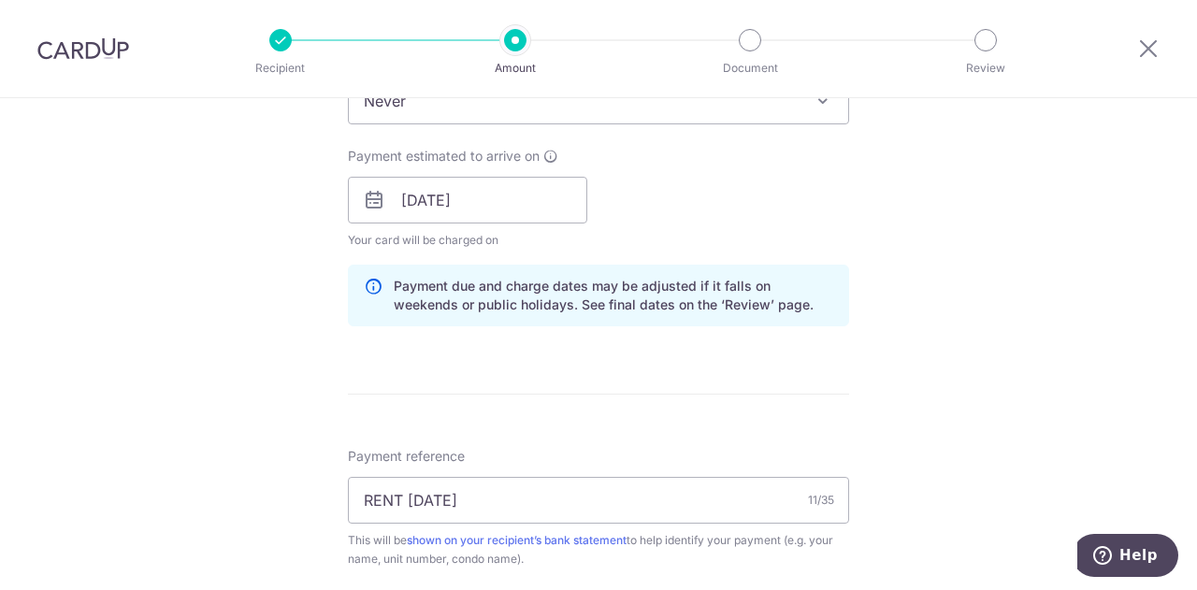
scroll to position [808, 0]
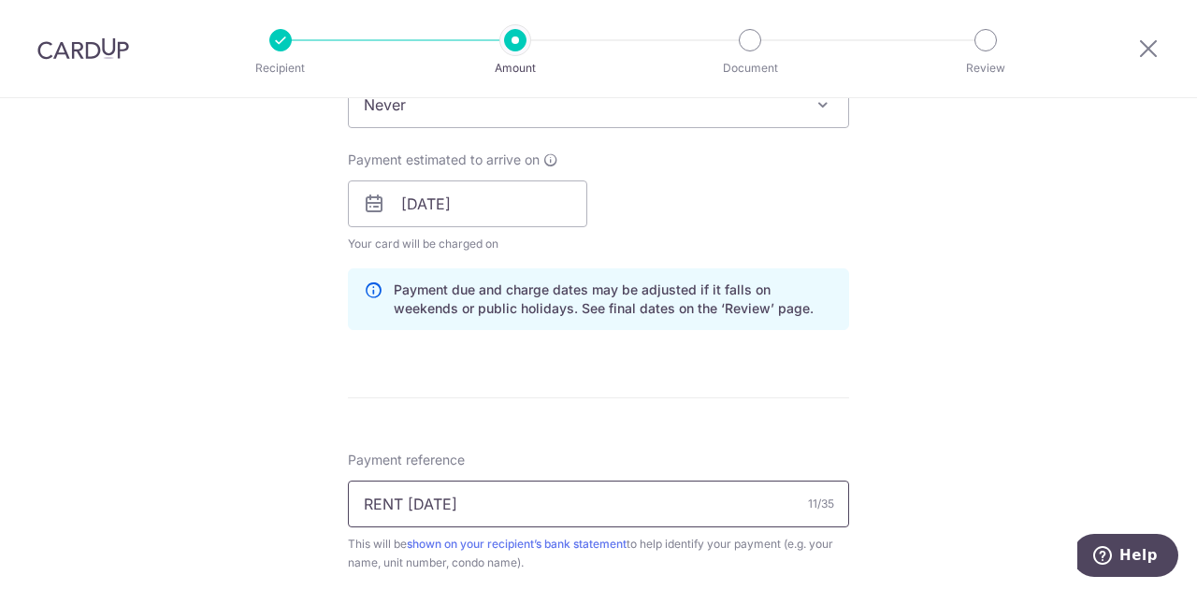
type input "REC185"
click at [446, 505] on input "RENT OCT 25" at bounding box center [598, 504] width 501 height 47
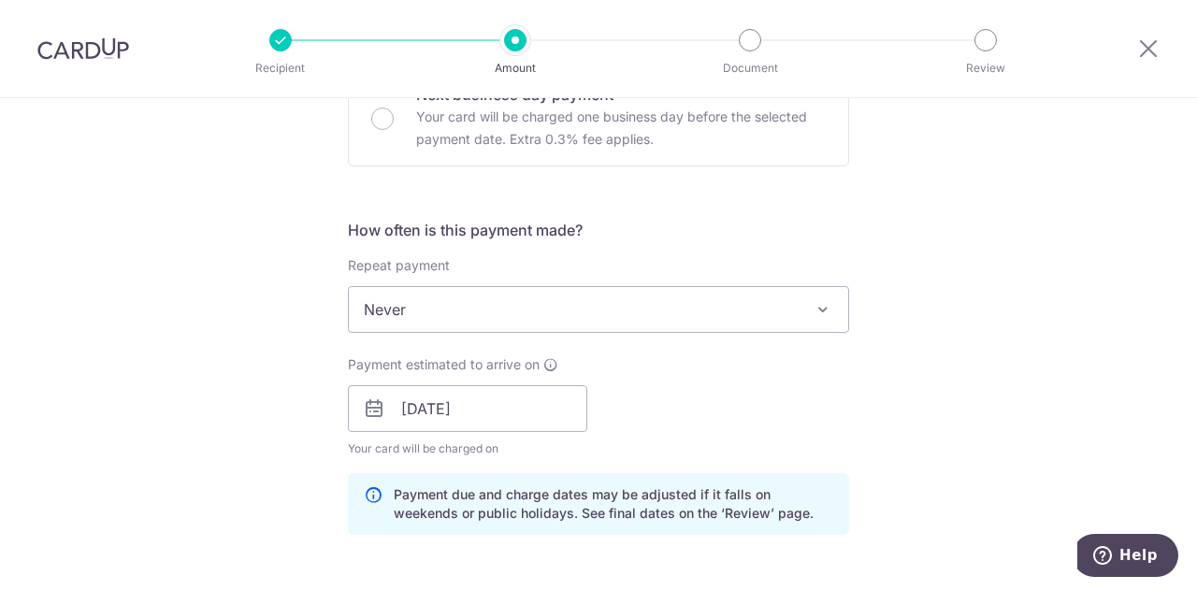
scroll to position [534, 0]
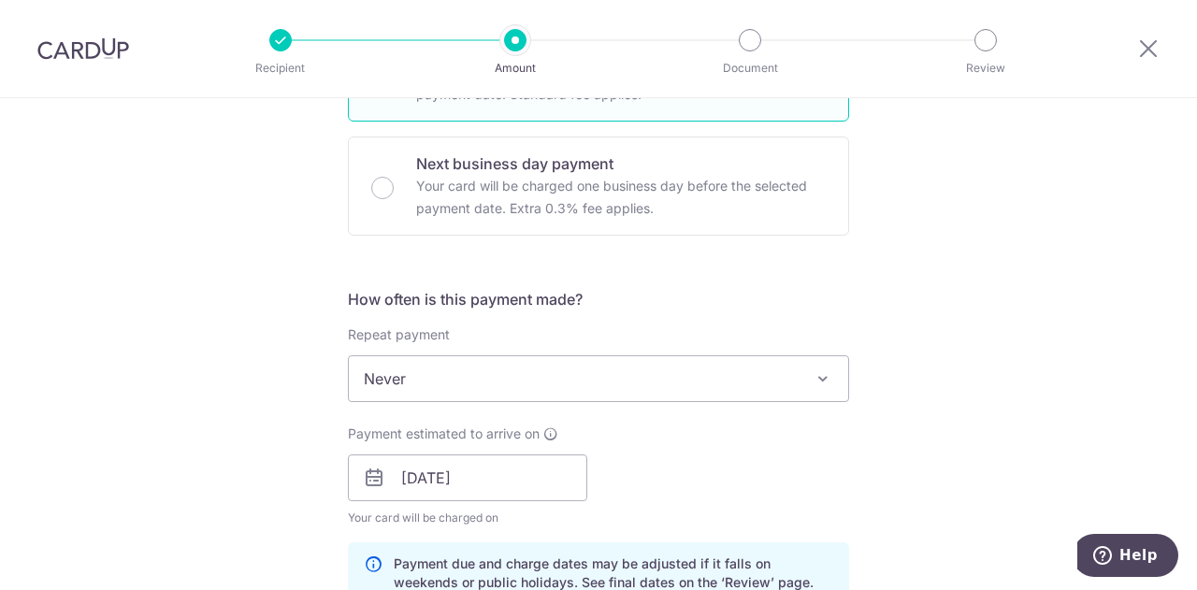
type input "RENT"
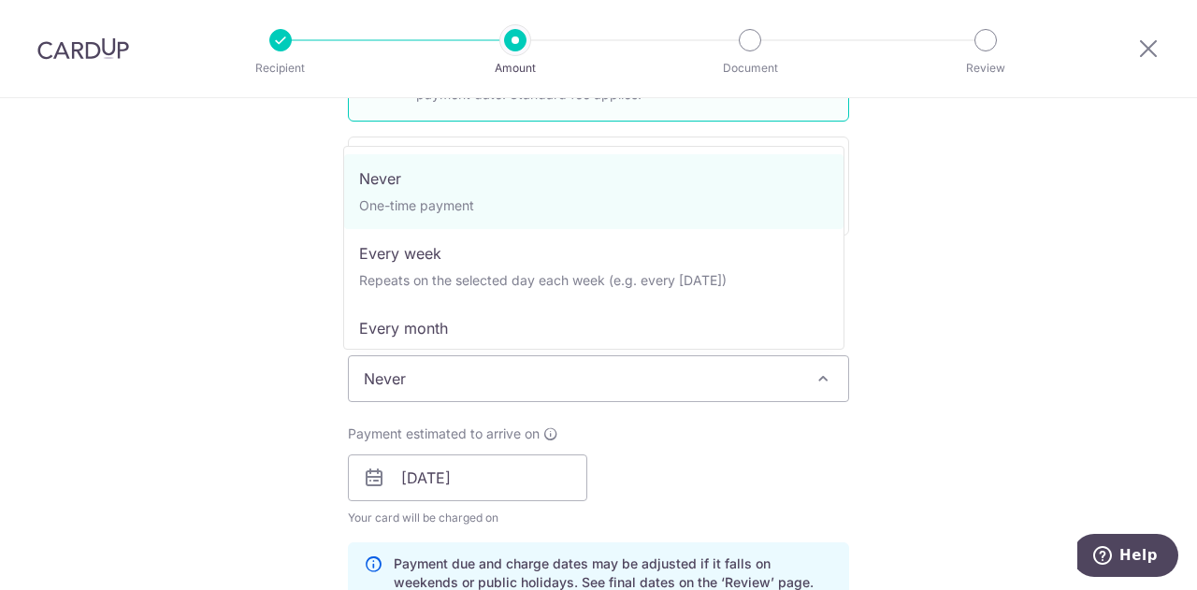
click at [530, 377] on span "Never" at bounding box center [598, 378] width 499 height 45
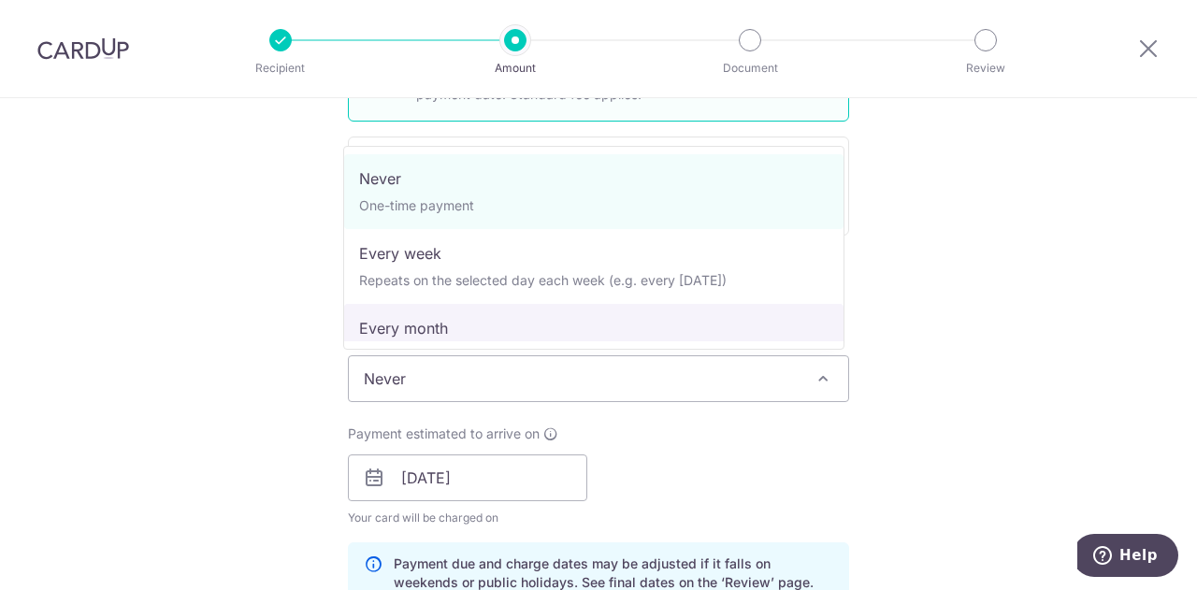
select select "3"
type input "30/09/2030"
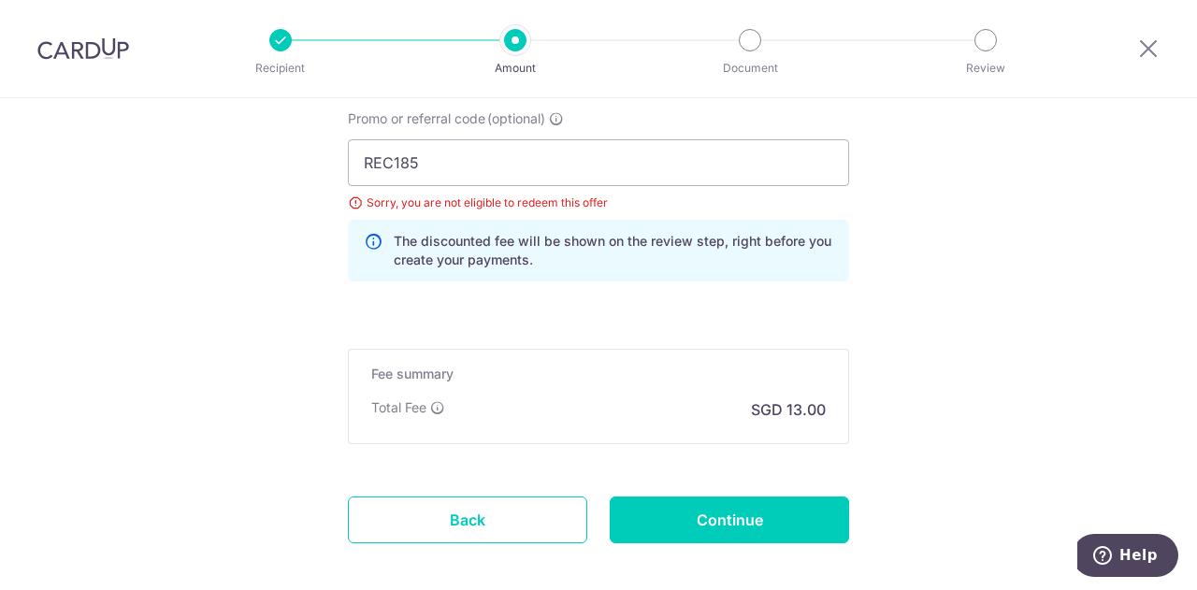
scroll to position [1312, 0]
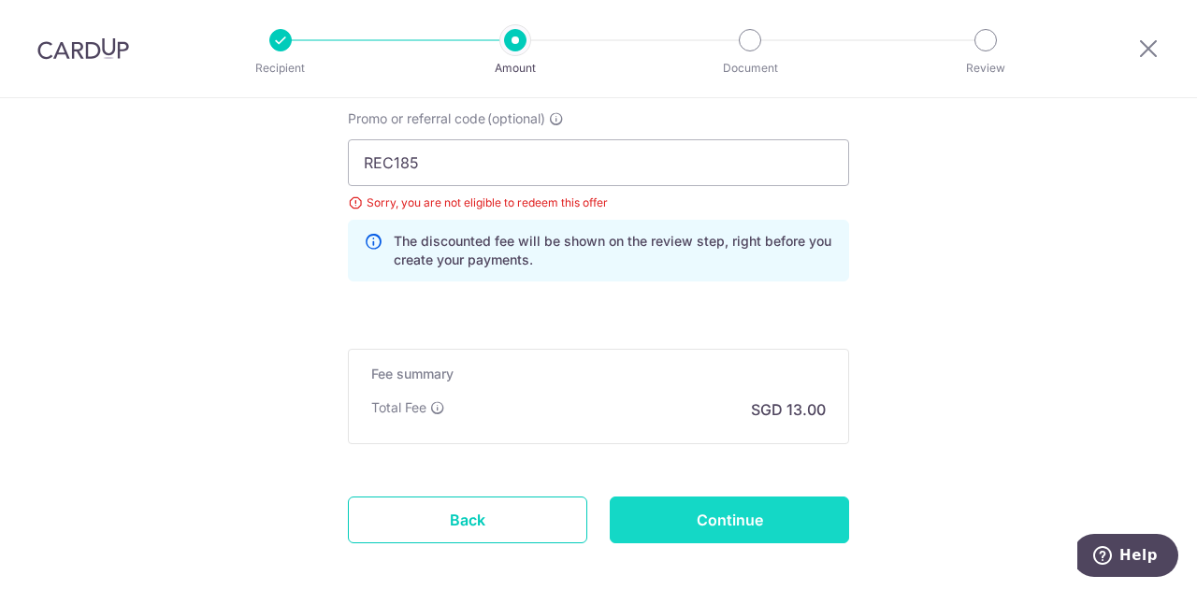
click at [628, 508] on input "Continue" at bounding box center [729, 519] width 239 height 47
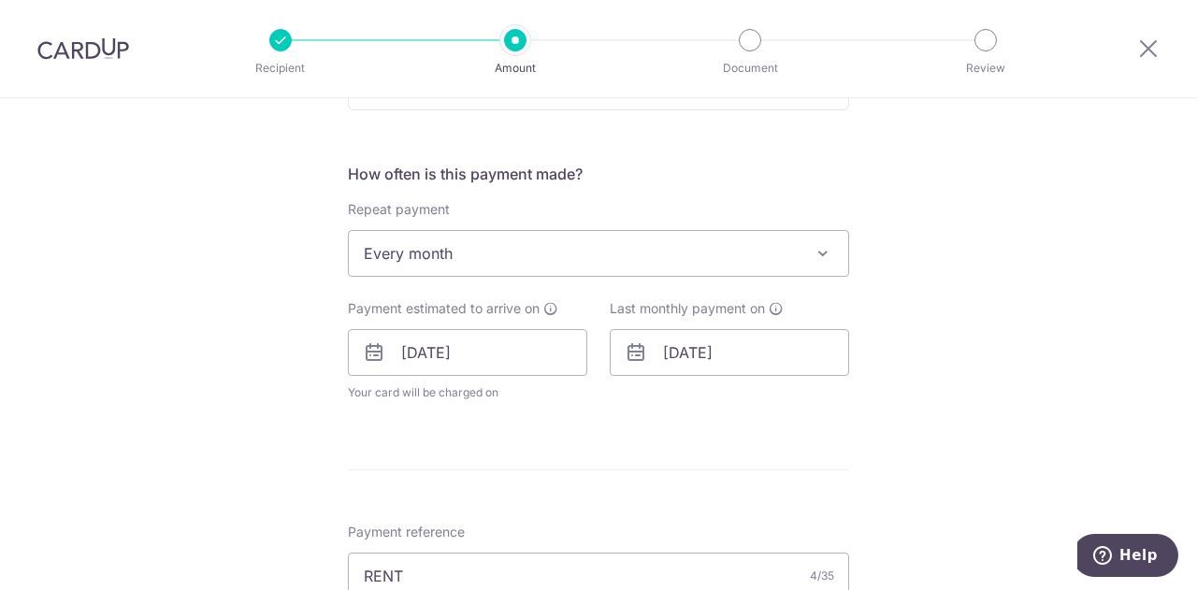
scroll to position [658, 0]
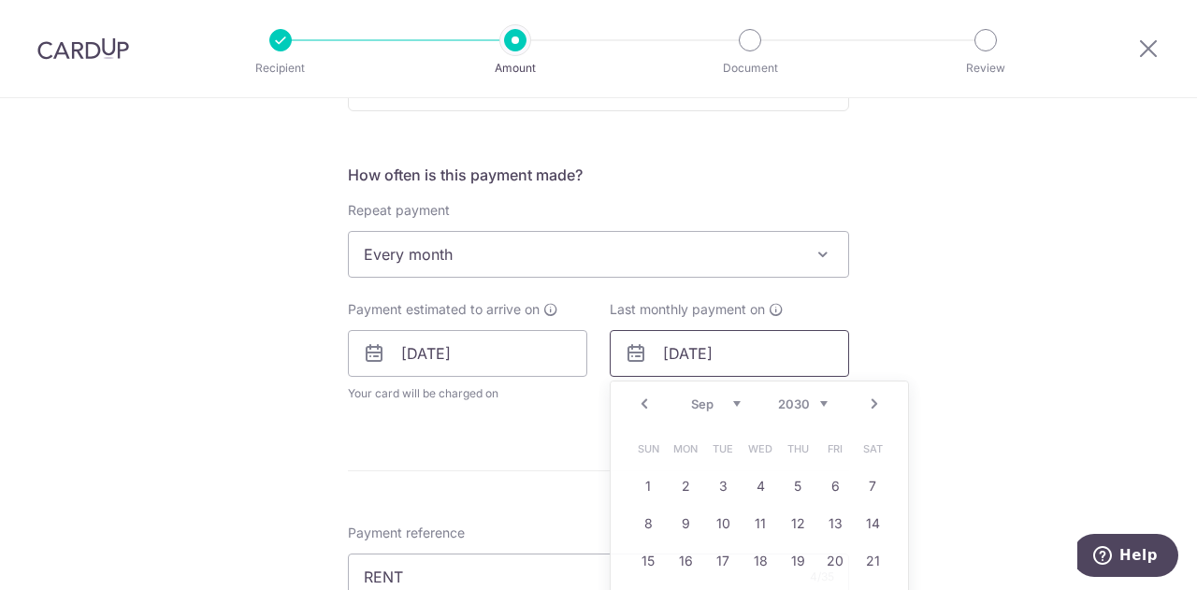
click at [673, 357] on input "30/09/2030" at bounding box center [729, 353] width 239 height 47
click at [787, 406] on select "2025 2026 2027 2028 2029 2030 2031 2032 2033 2034 2035" at bounding box center [803, 403] width 50 height 15
click at [727, 396] on select "Oct Nov Dec" at bounding box center [716, 403] width 50 height 15
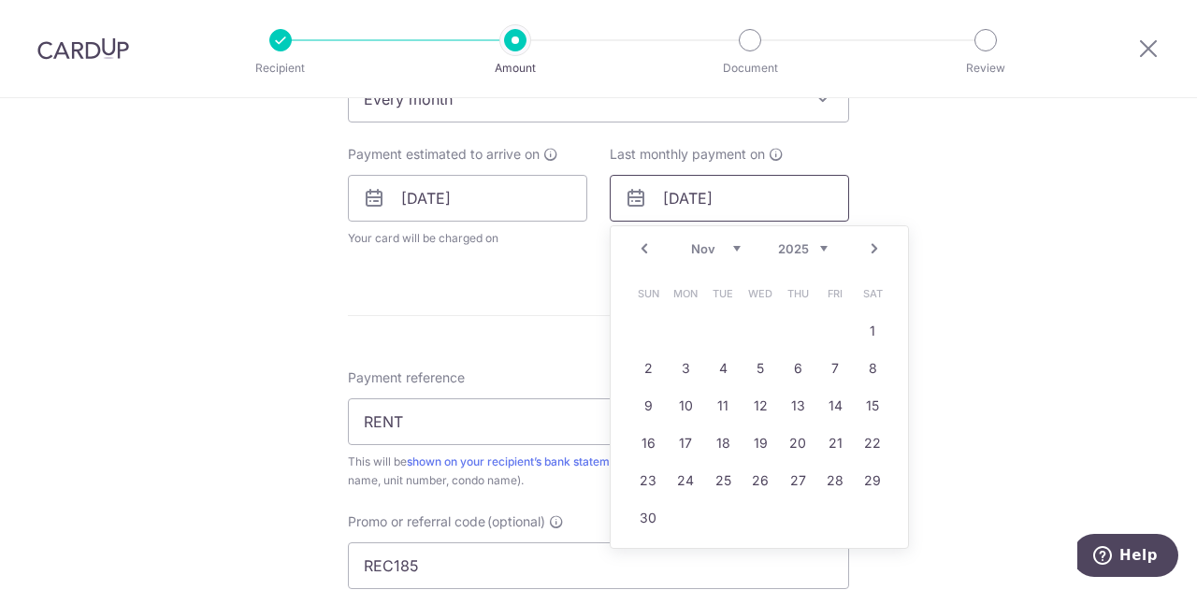
scroll to position [834, 0]
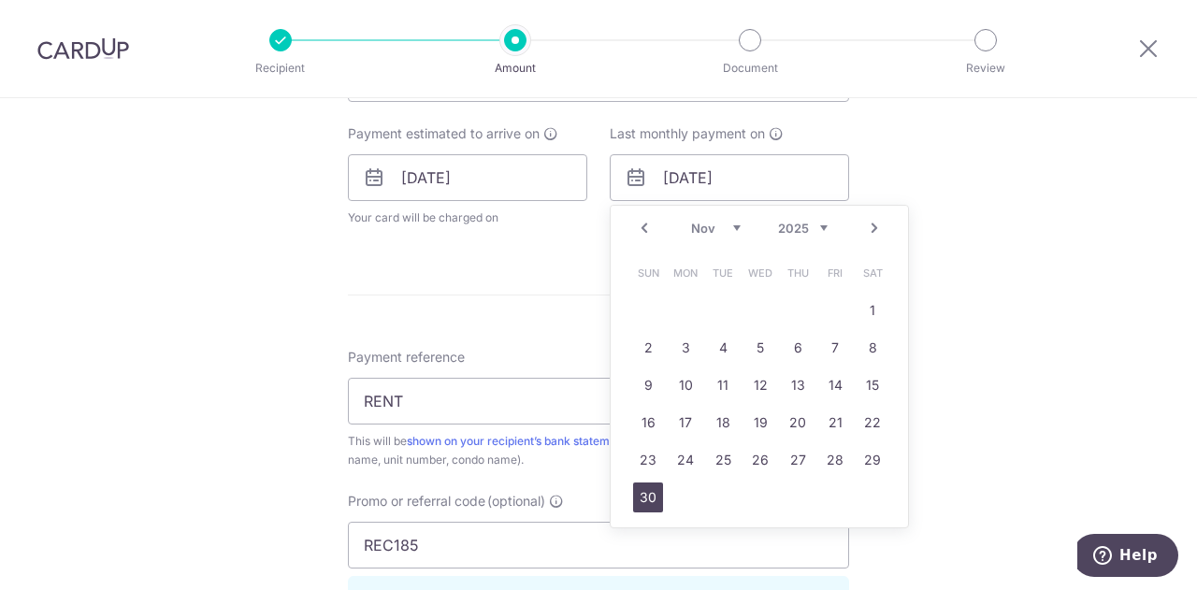
click at [642, 493] on link "30" at bounding box center [648, 497] width 30 height 30
type input "30/11/2025"
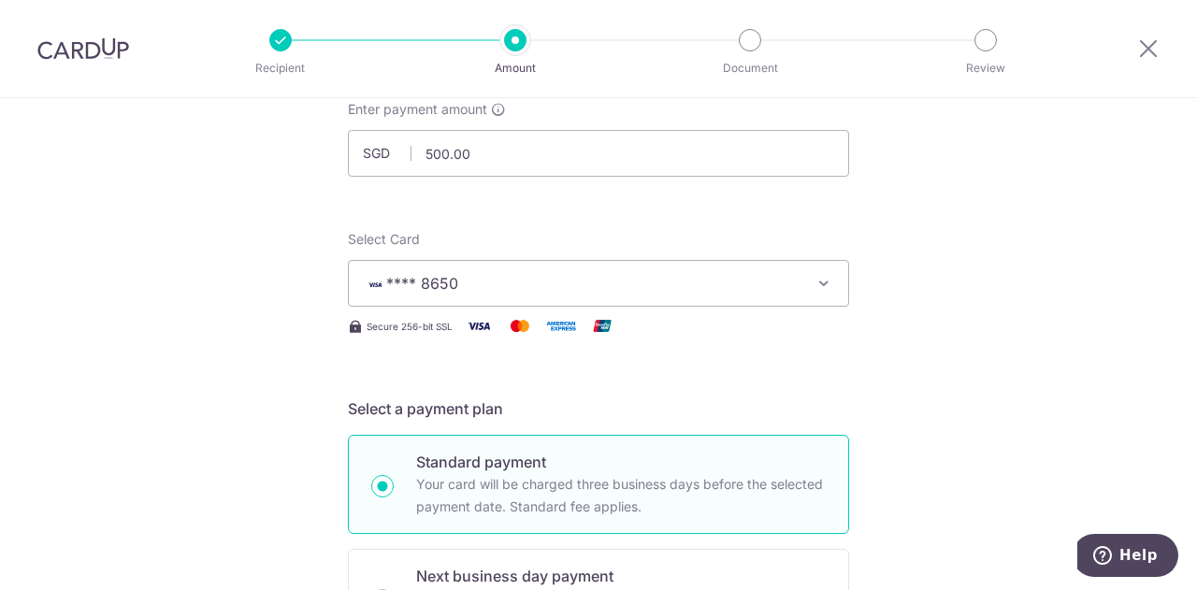
scroll to position [0, 0]
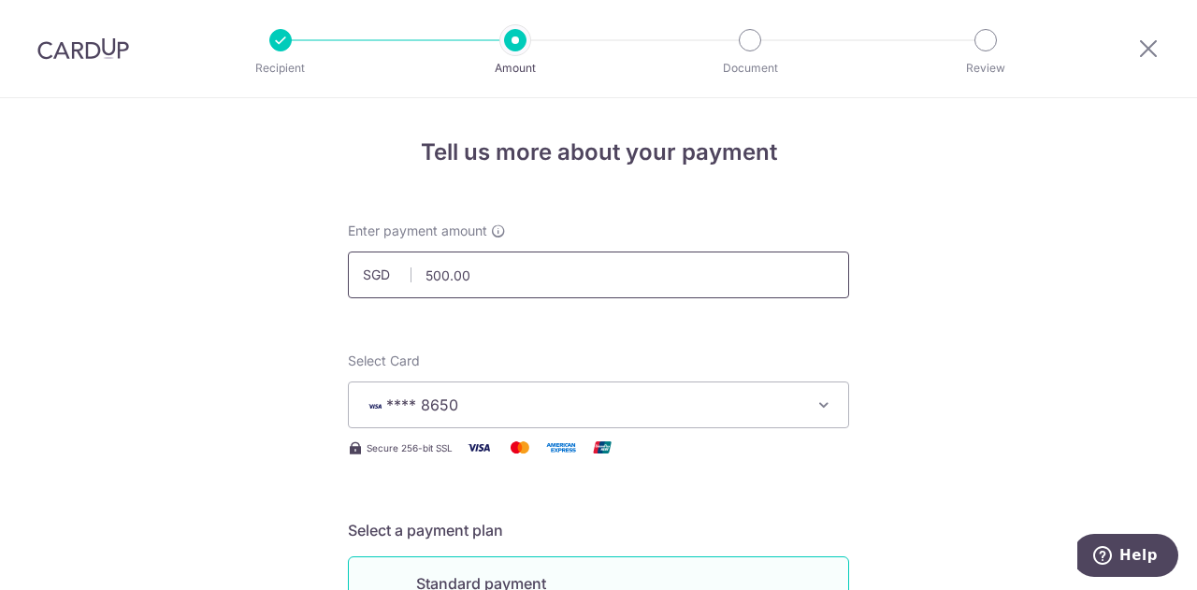
click at [464, 281] on input "500.00" at bounding box center [598, 274] width 501 height 47
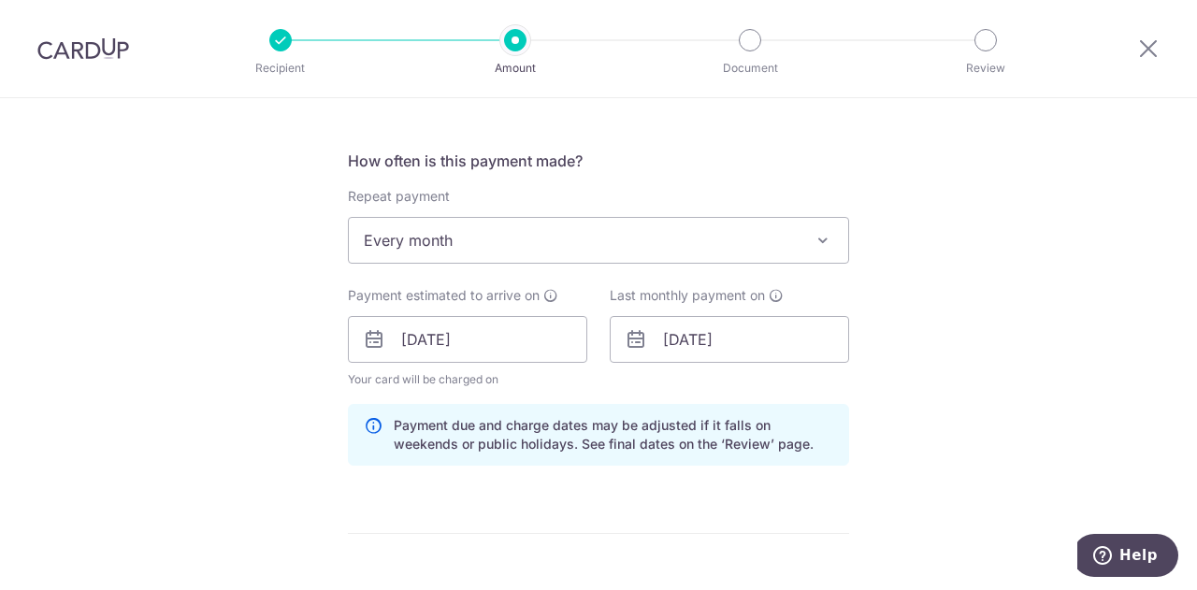
scroll to position [673, 0]
click at [518, 239] on span "Every month" at bounding box center [598, 239] width 499 height 45
type input "100.00"
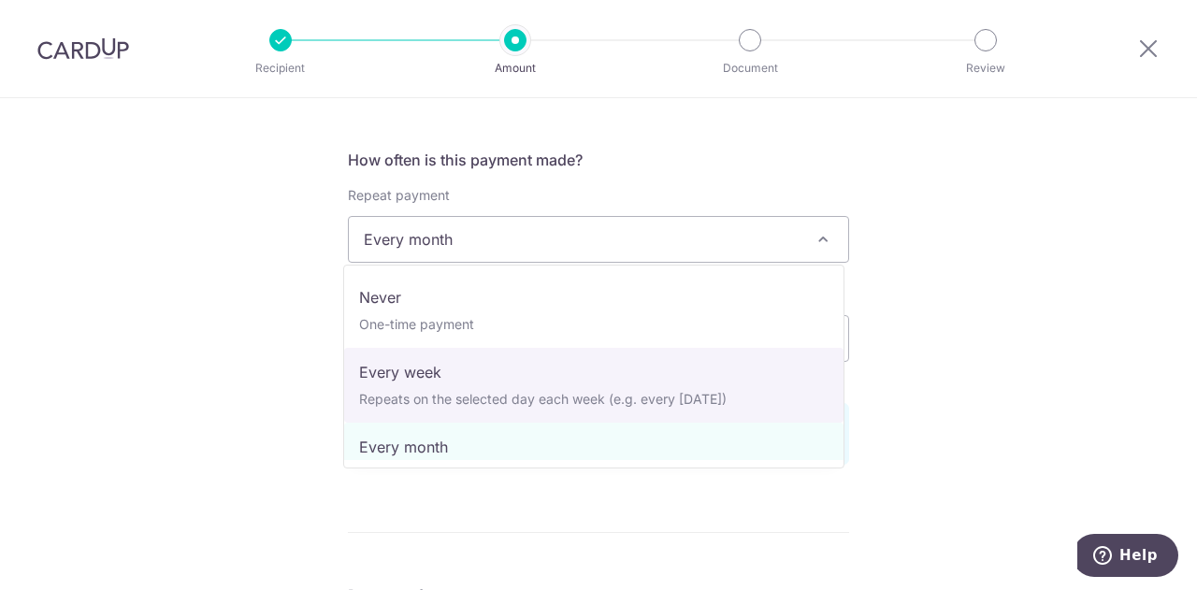
select select "2"
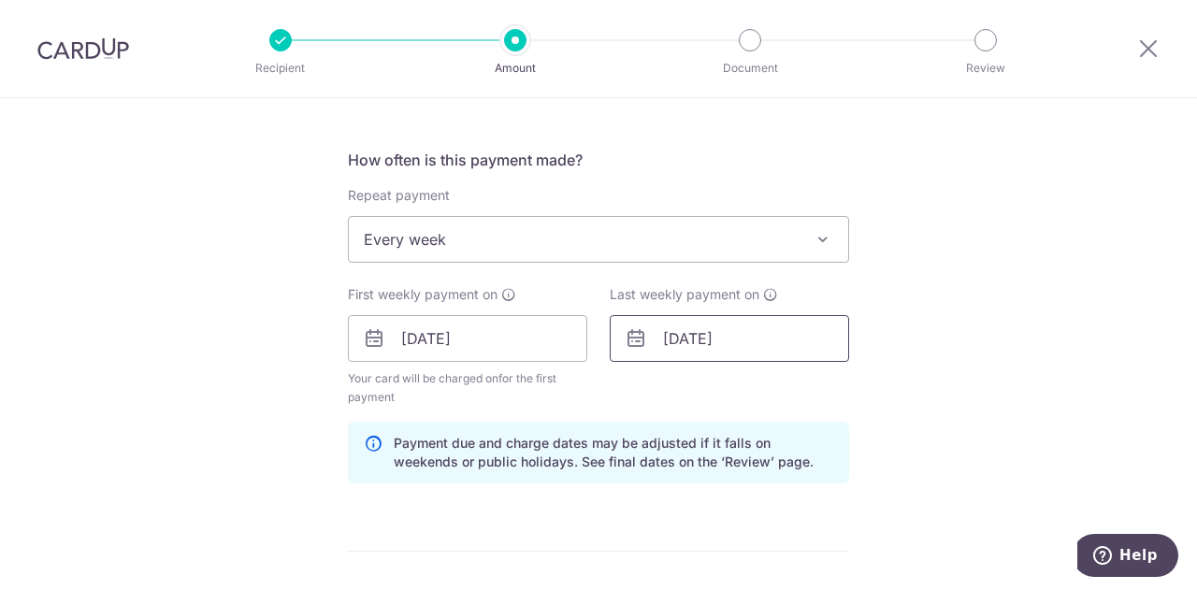
click at [666, 347] on input "30/11/2025" at bounding box center [729, 338] width 239 height 47
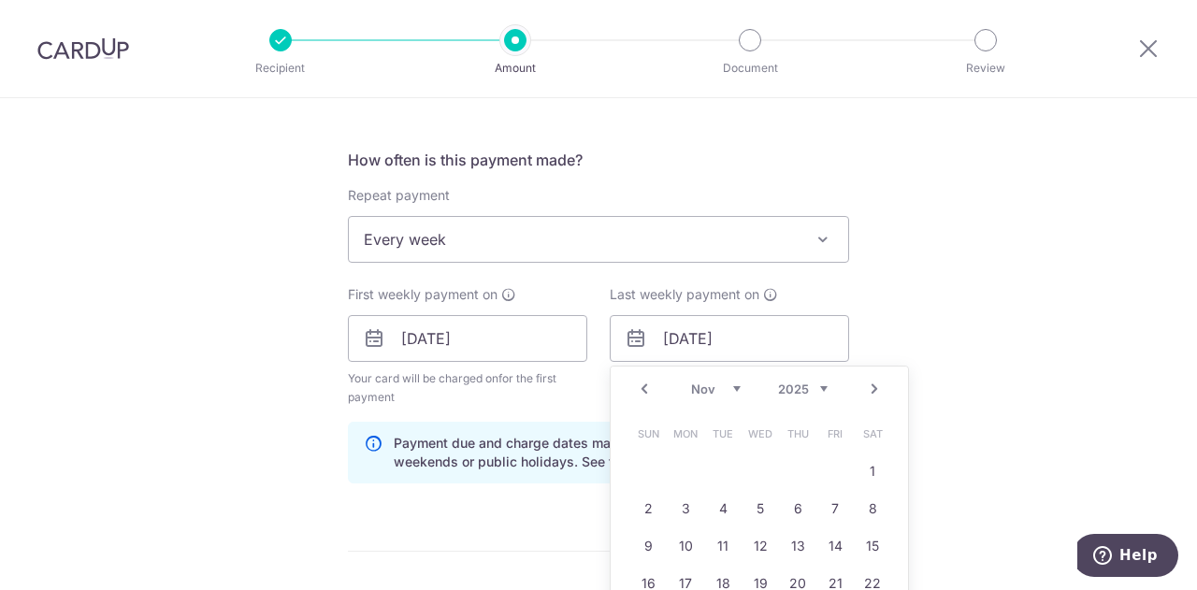
click at [724, 391] on select "Oct Nov Dec" at bounding box center [716, 388] width 50 height 15
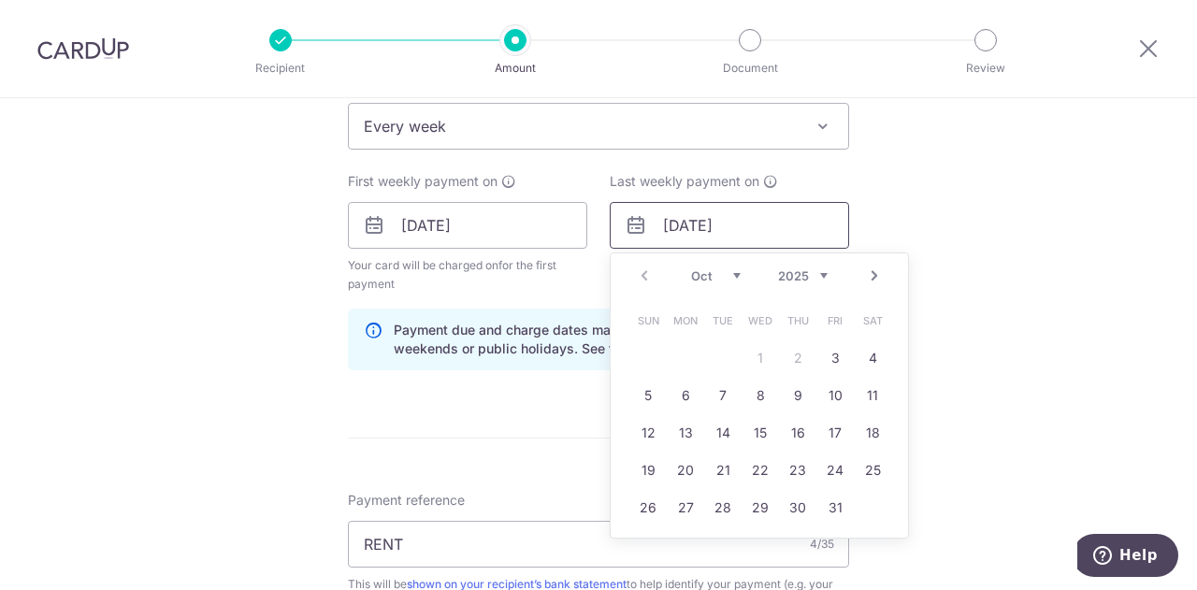
scroll to position [797, 0]
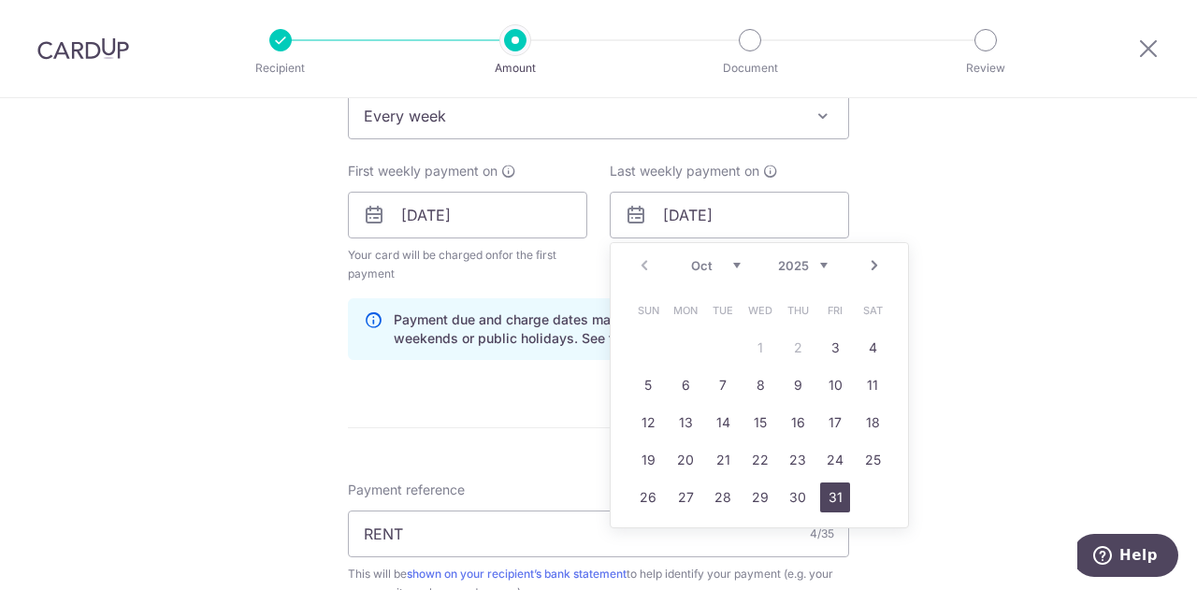
click at [824, 489] on link "31" at bounding box center [835, 497] width 30 height 30
type input "31/10/2025"
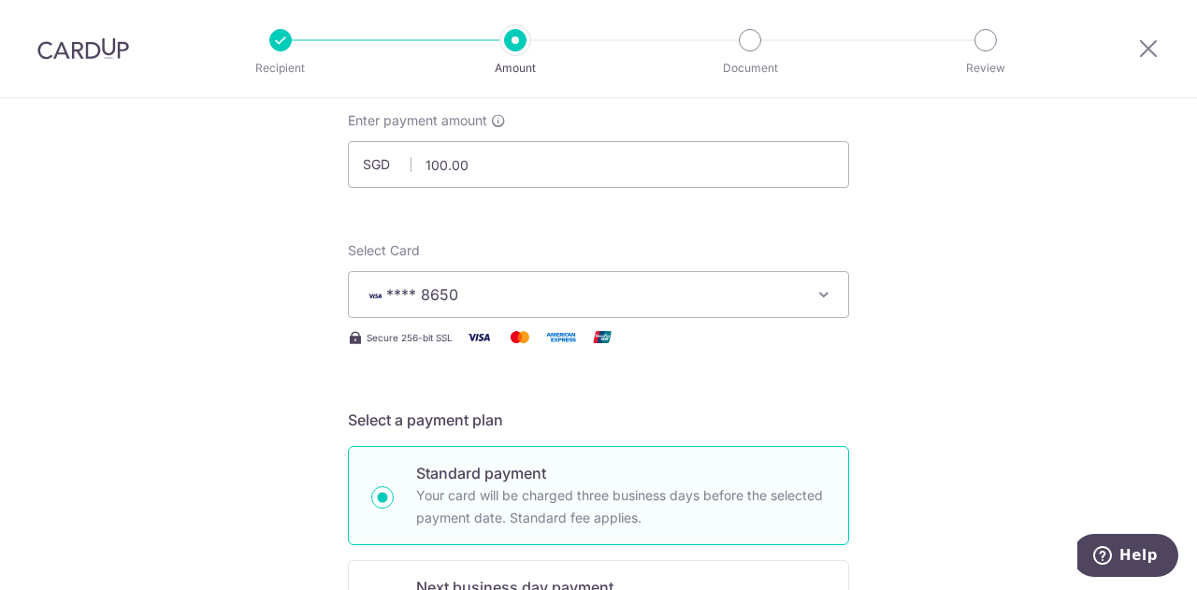
scroll to position [121, 0]
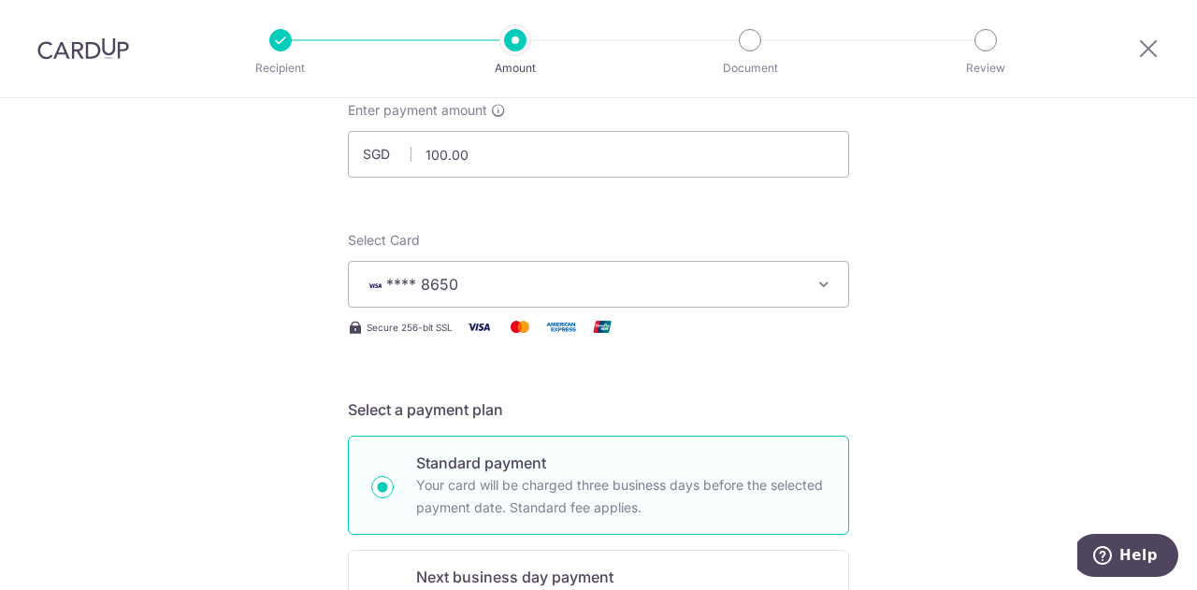
click at [814, 292] on icon "button" at bounding box center [823, 284] width 19 height 19
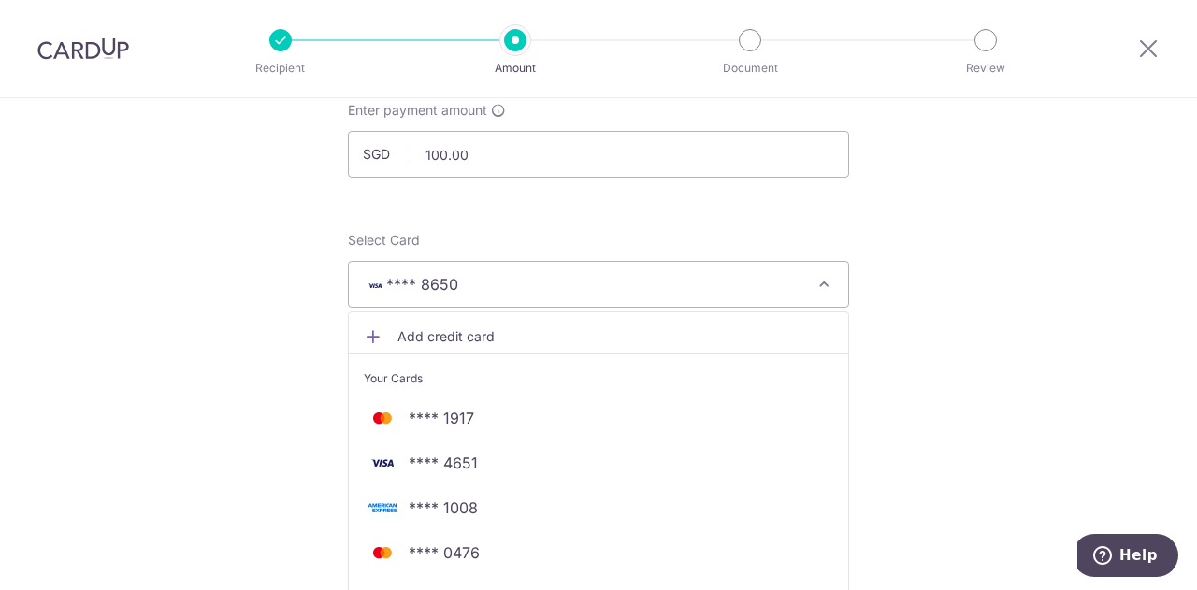
click at [814, 292] on icon "button" at bounding box center [823, 284] width 19 height 19
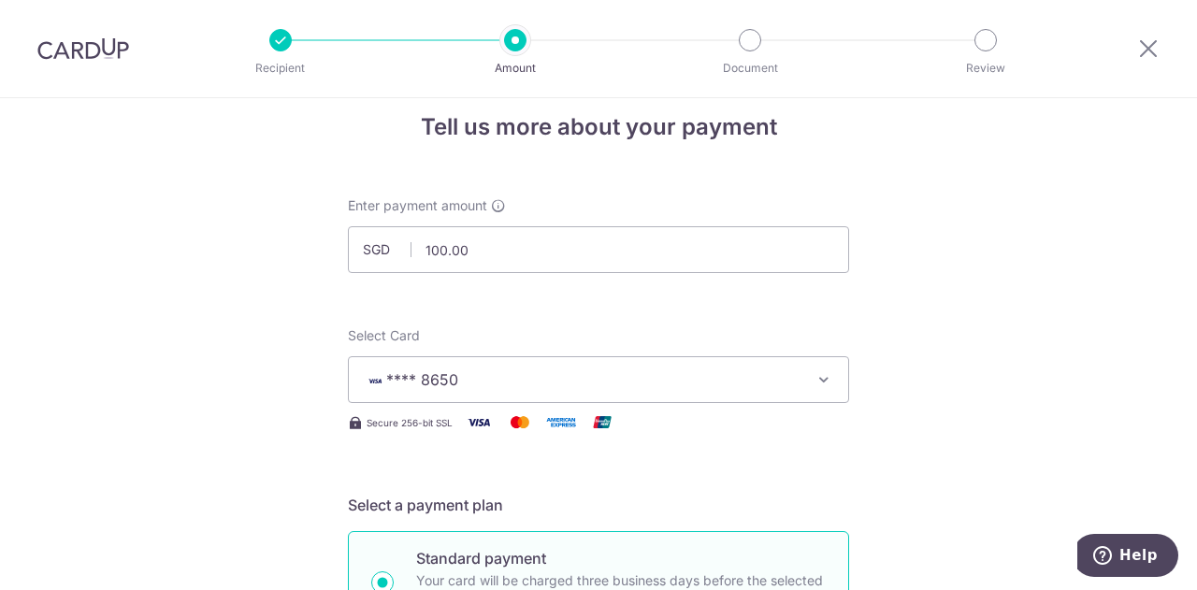
scroll to position [23, 0]
click at [428, 251] on input "100.00" at bounding box center [598, 251] width 501 height 47
type input "500.00"
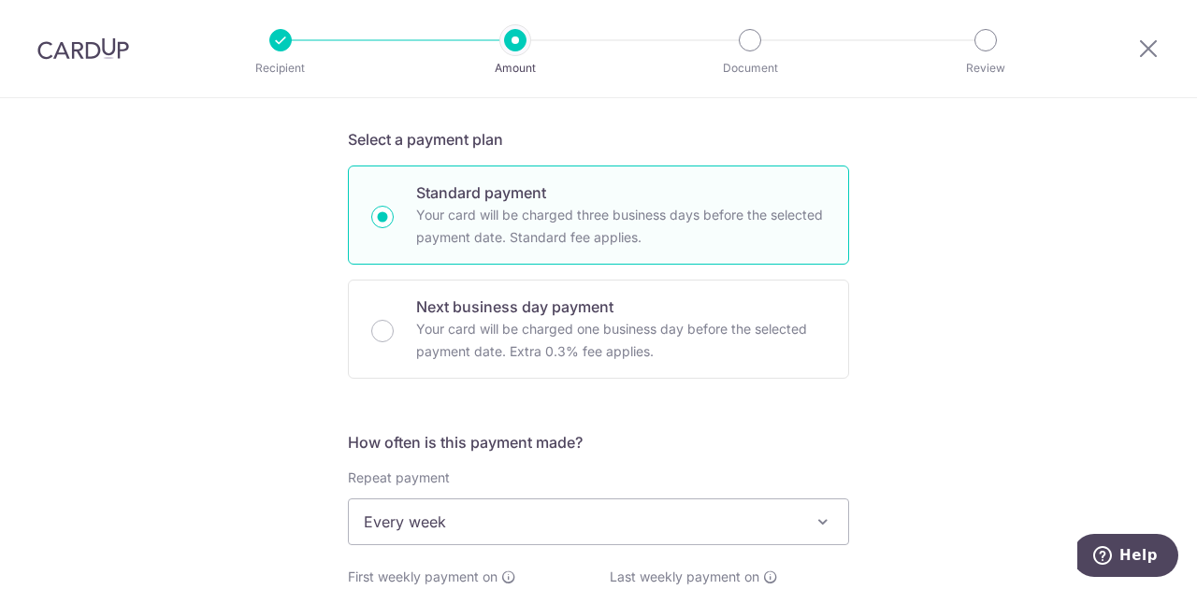
scroll to position [742, 0]
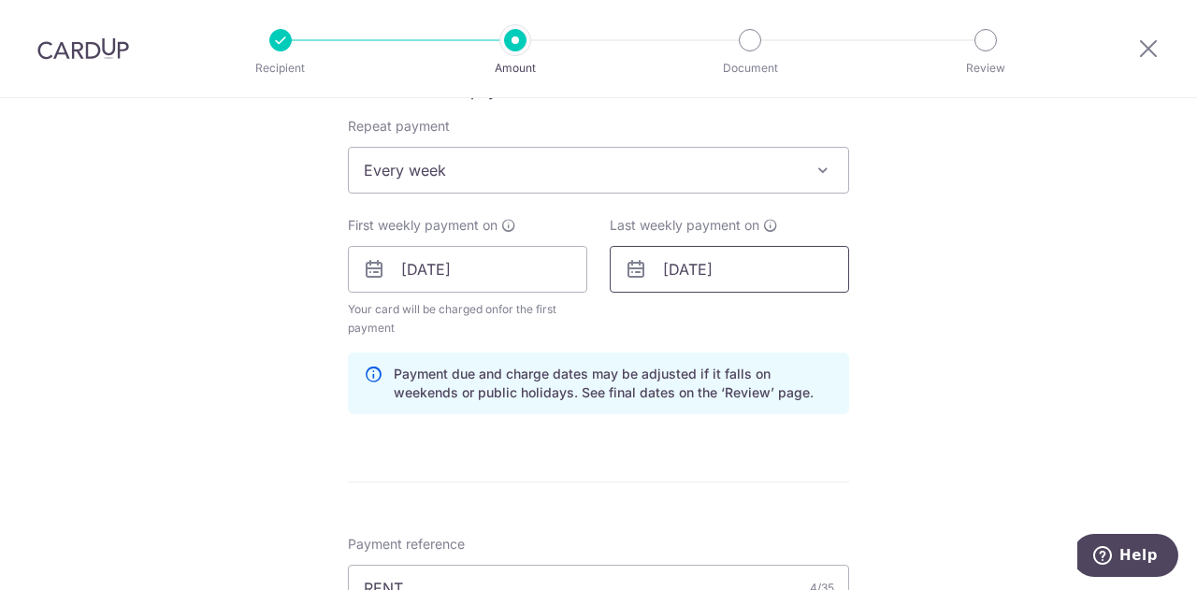
click at [659, 266] on input "31/10/2025" at bounding box center [729, 269] width 239 height 47
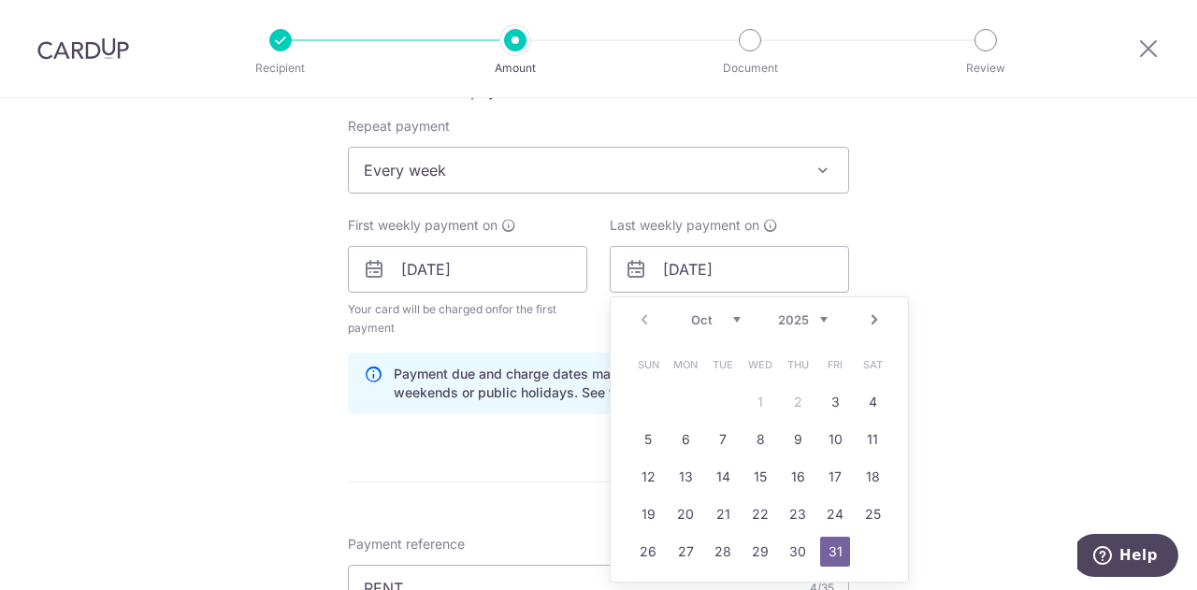
click at [865, 325] on link "Next" at bounding box center [874, 320] width 22 height 22
click at [643, 577] on link "30" at bounding box center [648, 589] width 30 height 30
type input "30/11/2025"
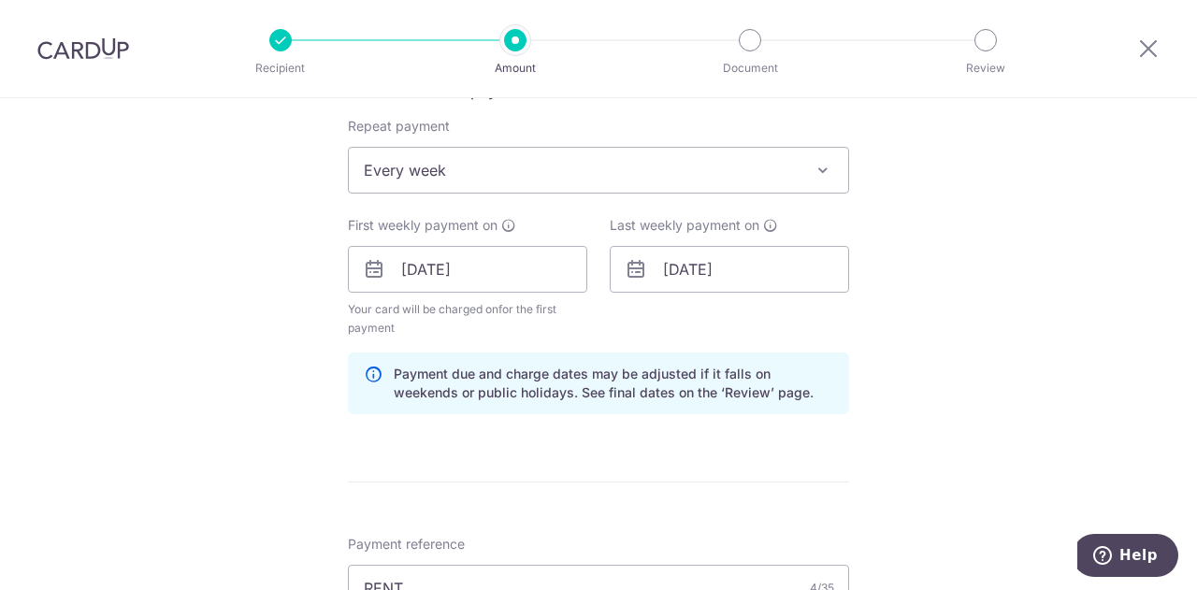
click at [281, 417] on div "Tell us more about your payment Enter payment amount SGD 500.00 500.00 Select C…" at bounding box center [598, 291] width 1197 height 1871
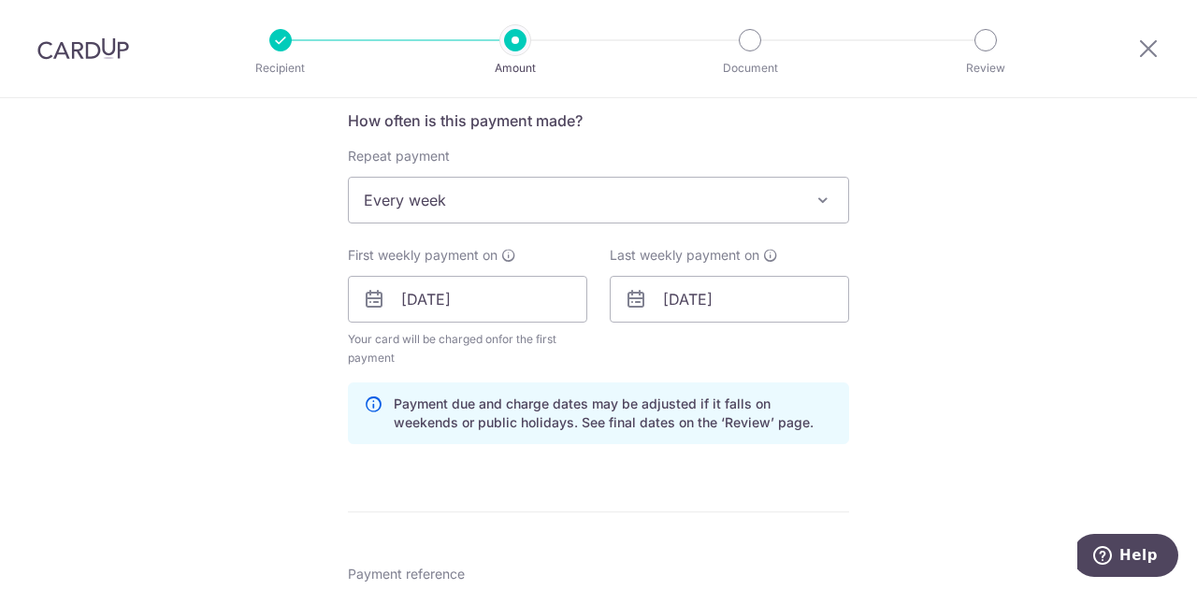
scroll to position [711, 0]
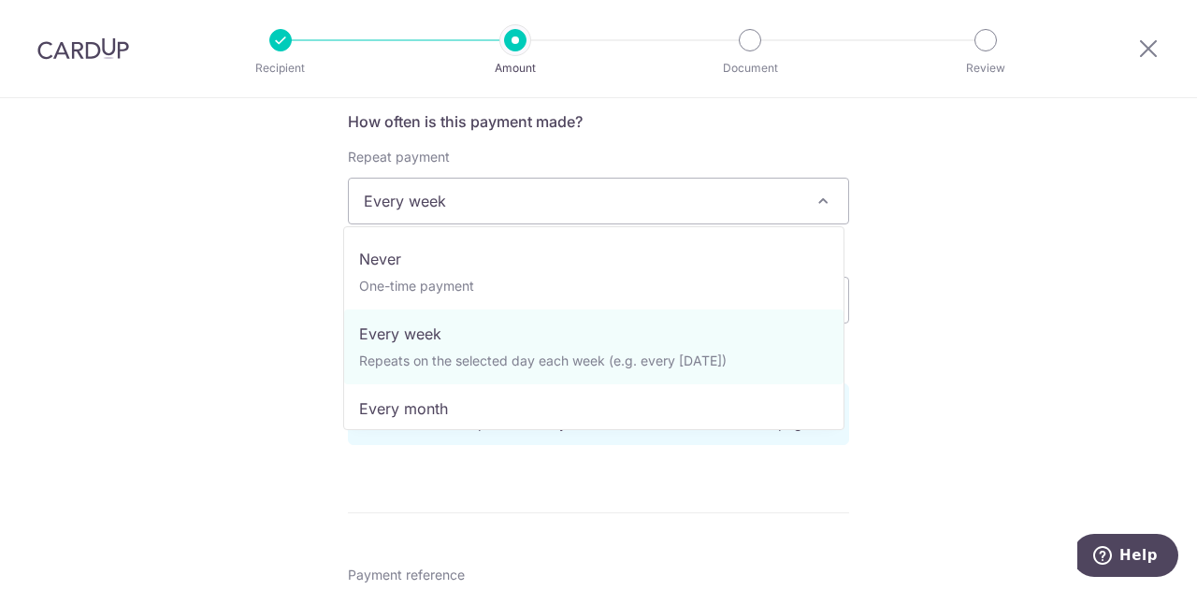
drag, startPoint x: 526, startPoint y: 203, endPoint x: 477, endPoint y: 395, distance: 198.0
select select "3"
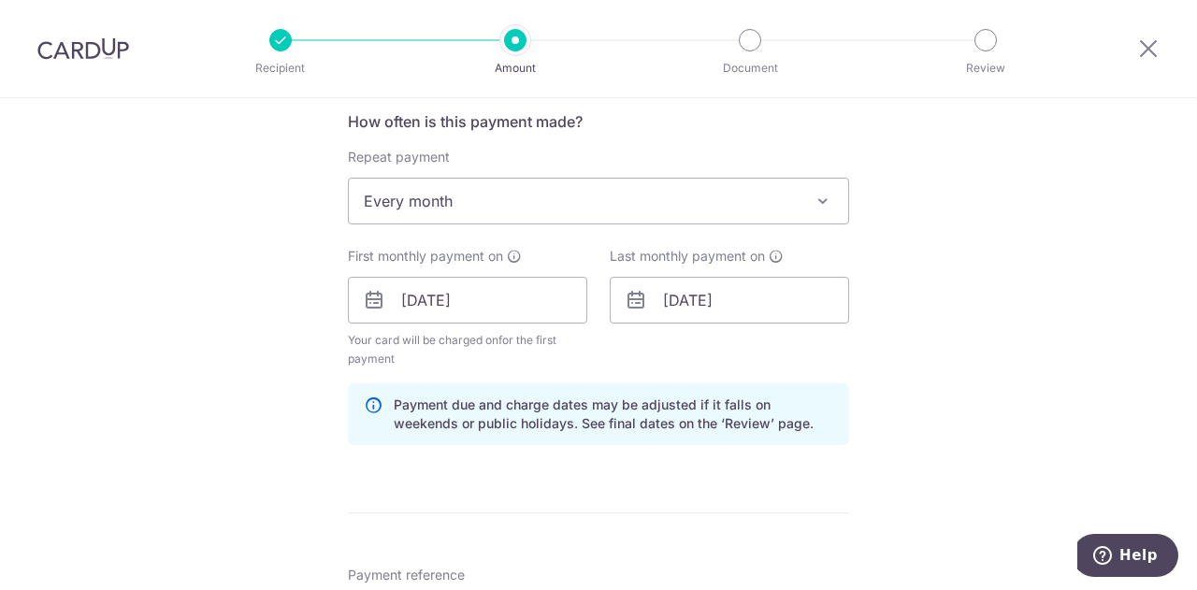
click at [477, 395] on p "Payment due and charge dates may be adjusted if it falls on weekends or public …" at bounding box center [613, 413] width 439 height 37
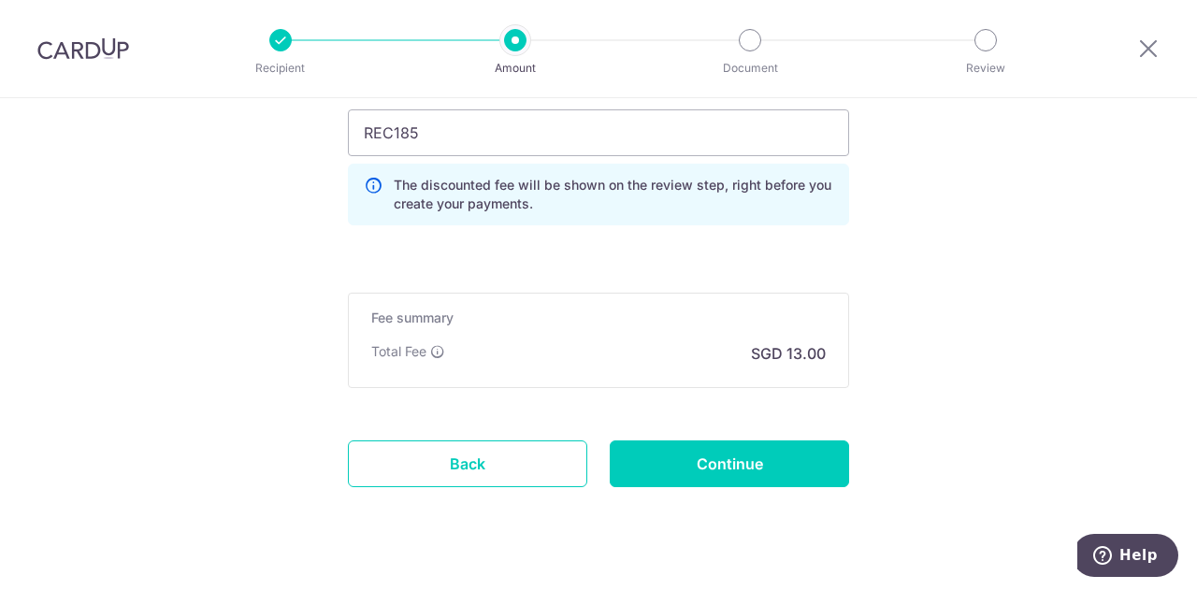
scroll to position [1373, 0]
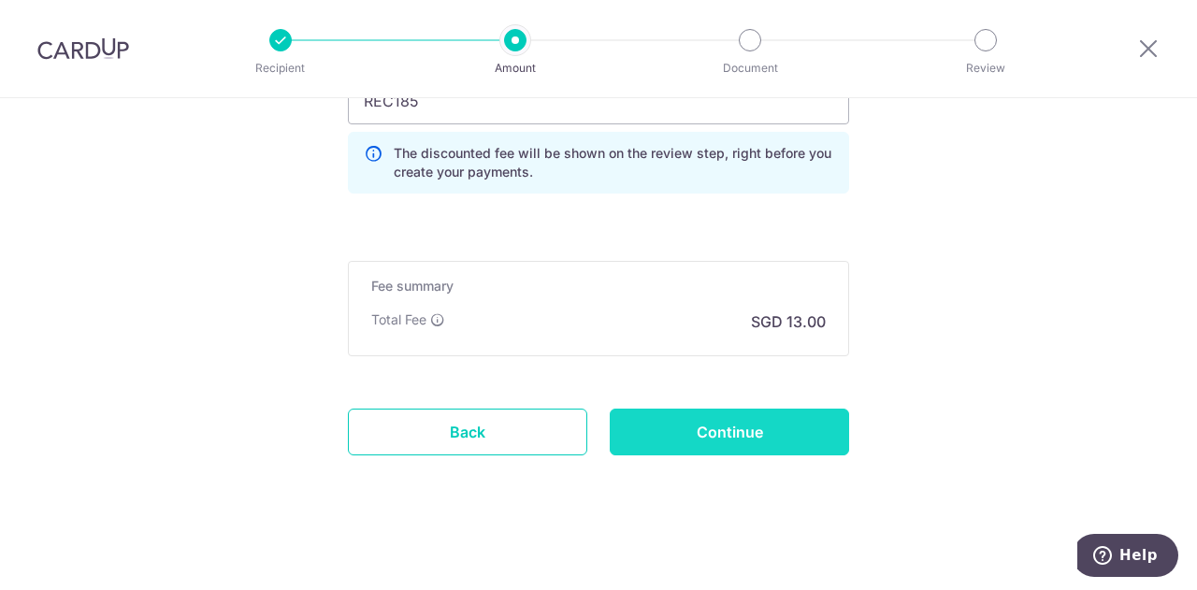
click at [621, 414] on input "Continue" at bounding box center [729, 432] width 239 height 47
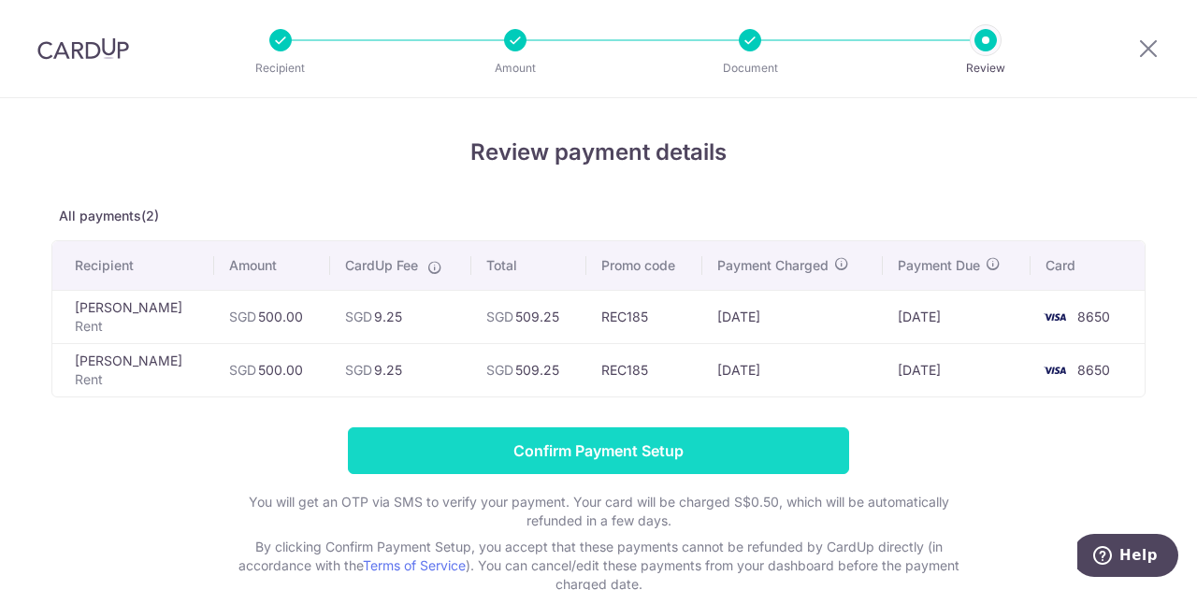
click at [615, 448] on input "Confirm Payment Setup" at bounding box center [598, 450] width 501 height 47
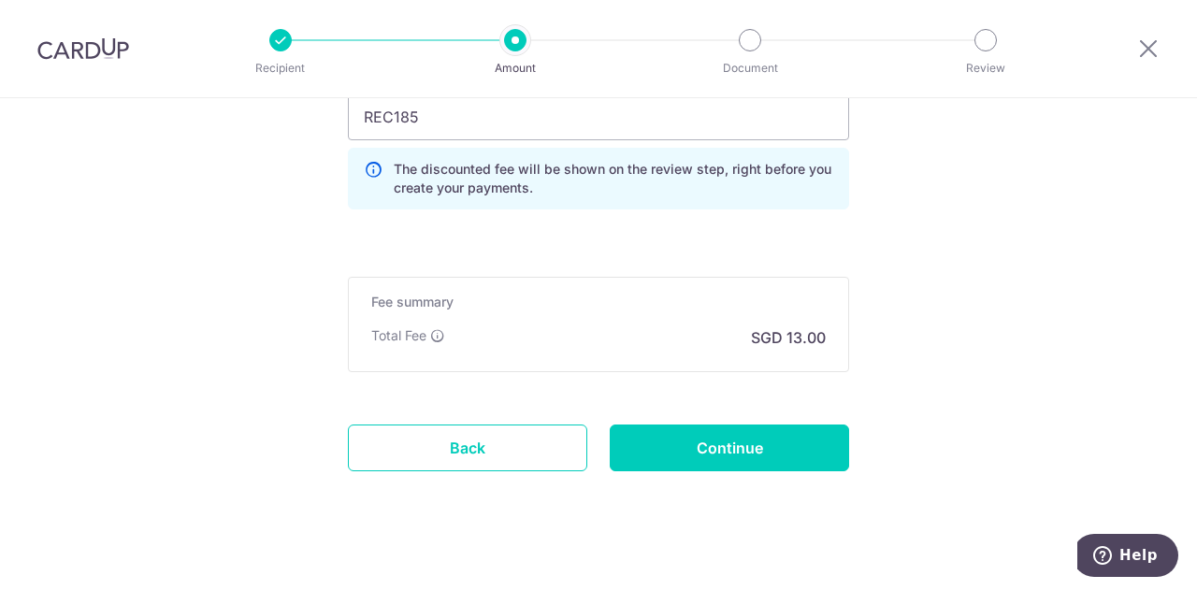
scroll to position [1355, 0]
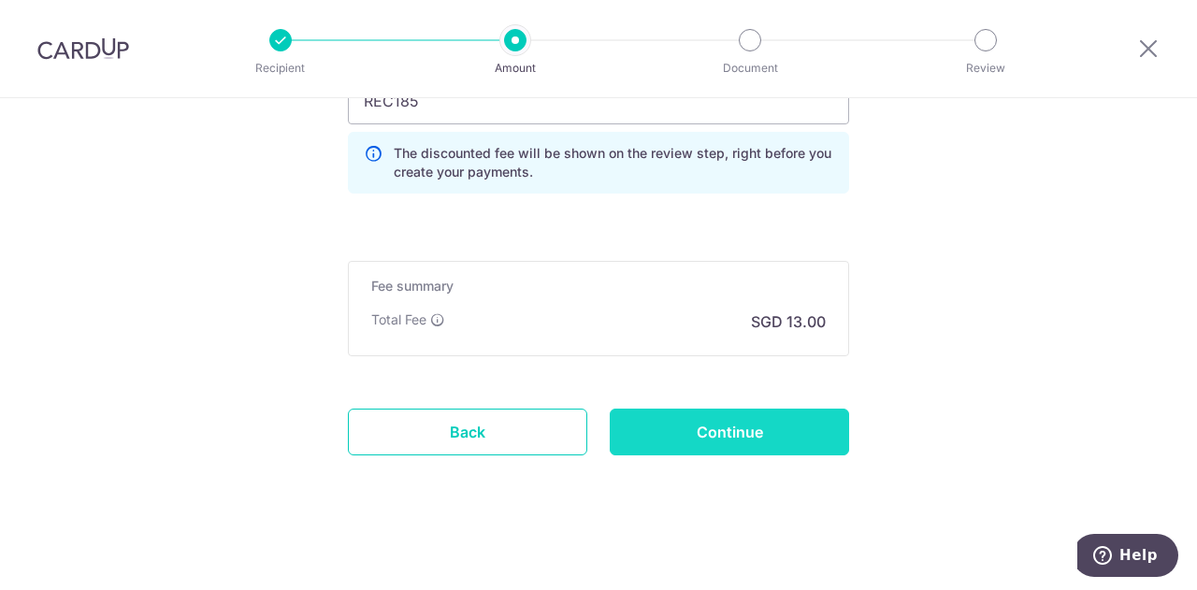
click at [694, 419] on input "Continue" at bounding box center [729, 432] width 239 height 47
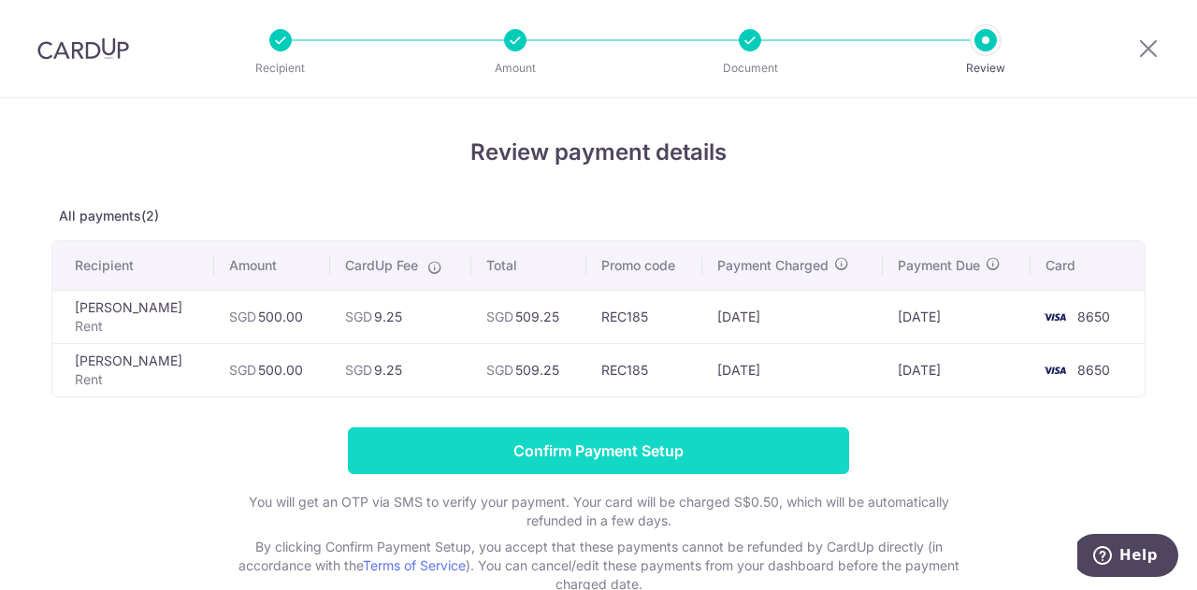
click at [762, 448] on input "Confirm Payment Setup" at bounding box center [598, 450] width 501 height 47
